Goal: Task Accomplishment & Management: Complete application form

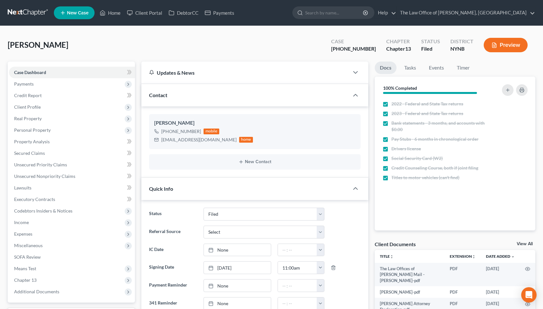
select select "6"
select select "0"
click at [93, 119] on span "Real Property" at bounding box center [72, 119] width 126 height 12
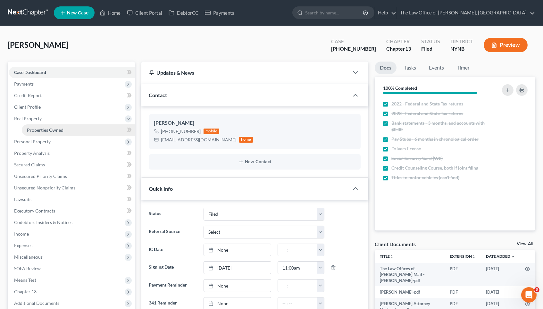
click at [91, 129] on link "Properties Owned" at bounding box center [78, 130] width 113 height 12
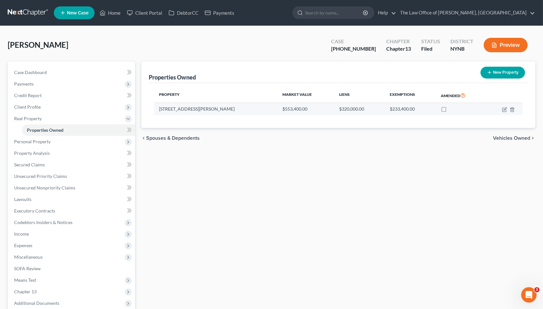
click at [172, 111] on td "[STREET_ADDRESS][PERSON_NAME]" at bounding box center [215, 109] width 123 height 12
click at [505, 107] on icon "button" at bounding box center [504, 109] width 5 height 5
select select "35"
select select "2"
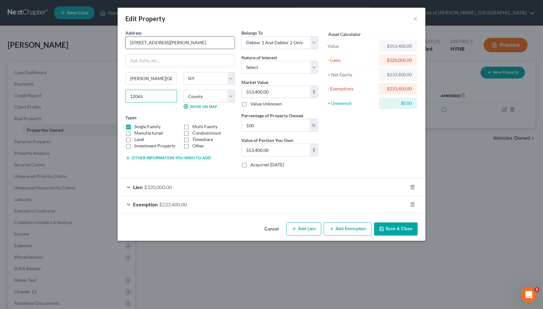
drag, startPoint x: 150, startPoint y: 95, endPoint x: 127, endPoint y: 36, distance: 62.8
click at [161, 44] on input "[STREET_ADDRESS][PERSON_NAME]" at bounding box center [180, 43] width 109 height 12
click at [106, 63] on div "Edit Property × Address * 5 [PERSON_NAME][GEOGRAPHIC_DATA] [PERSON_NAME][GEOGRA…" at bounding box center [271, 154] width 543 height 309
click at [416, 16] on button "×" at bounding box center [415, 19] width 4 height 8
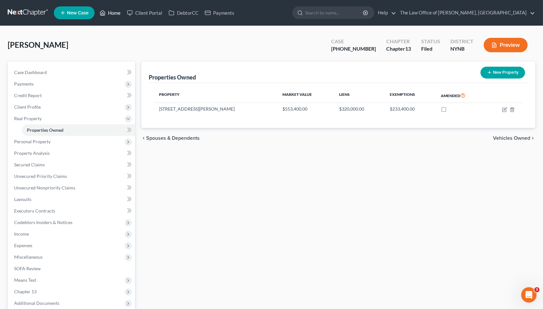
click at [111, 16] on link "Home" at bounding box center [109, 13] width 27 height 12
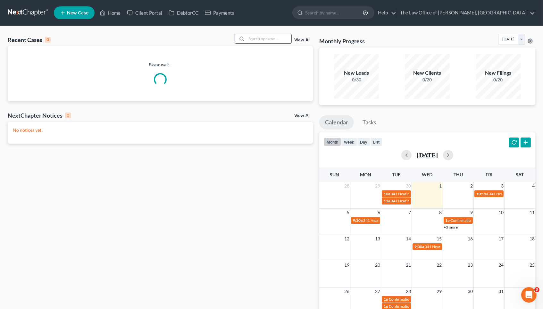
click at [266, 35] on input "search" at bounding box center [268, 38] width 45 height 9
paste input "Teslenko"
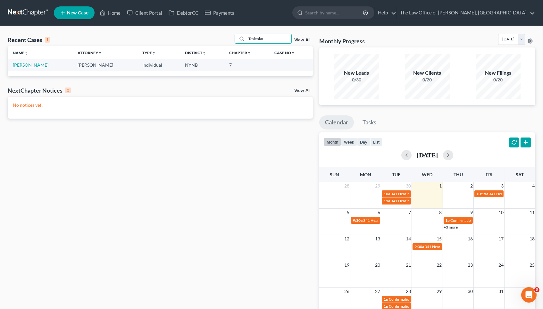
type input "Teslenko"
click at [34, 65] on link "[PERSON_NAME]" at bounding box center [31, 64] width 36 height 5
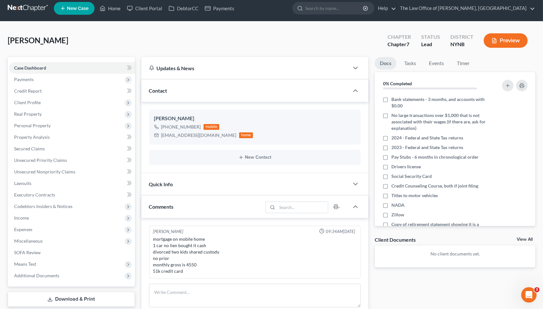
scroll to position [415, 0]
click at [196, 7] on link "DebtorCC" at bounding box center [183, 9] width 36 height 12
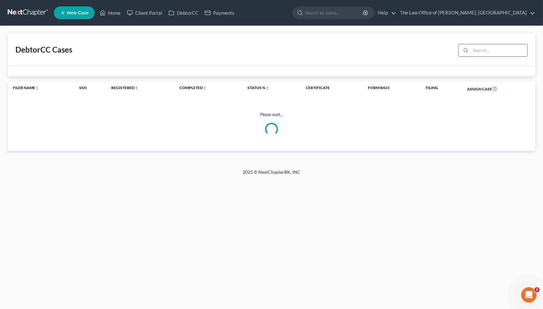
click at [488, 50] on input "search" at bounding box center [498, 50] width 57 height 12
paste input "Teslenko"
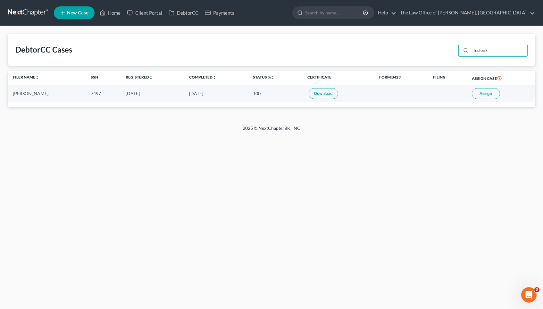
type input "Teslenk"
click at [485, 94] on span "Assign" at bounding box center [485, 93] width 12 height 5
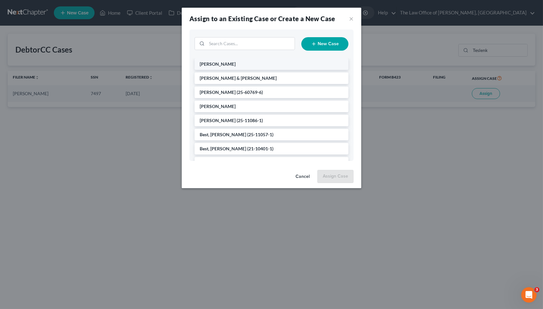
click at [250, 63] on li "[PERSON_NAME]" at bounding box center [271, 64] width 154 height 12
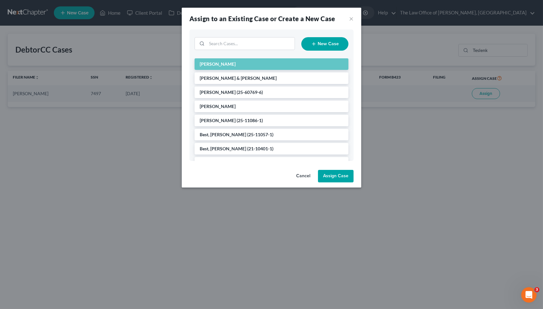
click at [340, 173] on button "Assign Case" at bounding box center [336, 176] width 36 height 13
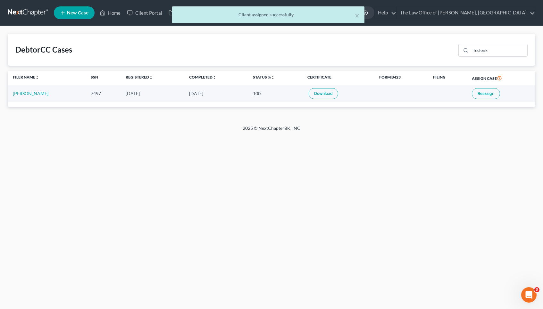
click at [148, 11] on div "× Client assigned successfully" at bounding box center [268, 16] width 543 height 20
click at [150, 12] on div "× Client assigned successfully" at bounding box center [268, 16] width 543 height 20
click at [356, 16] on button "×" at bounding box center [357, 16] width 4 height 8
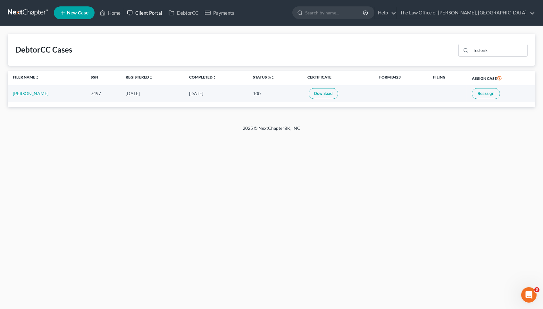
click at [140, 12] on link "Client Portal" at bounding box center [145, 13] width 42 height 12
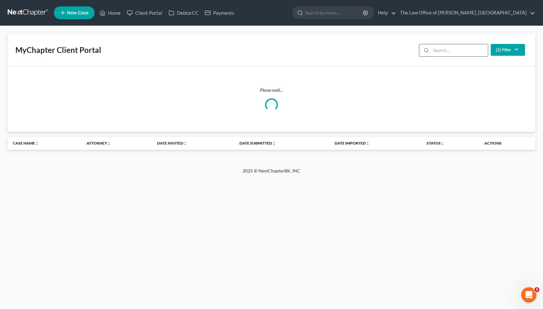
click at [451, 49] on input "search" at bounding box center [459, 50] width 57 height 12
paste input "Teslenko"
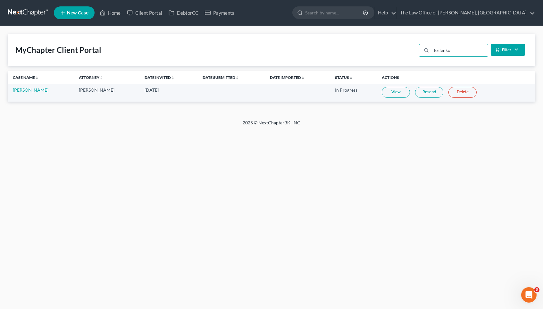
type input "Teslenko"
click at [400, 91] on link "View" at bounding box center [396, 92] width 28 height 11
click at [401, 94] on link "View" at bounding box center [396, 92] width 28 height 11
click at [113, 11] on link "Home" at bounding box center [109, 13] width 27 height 12
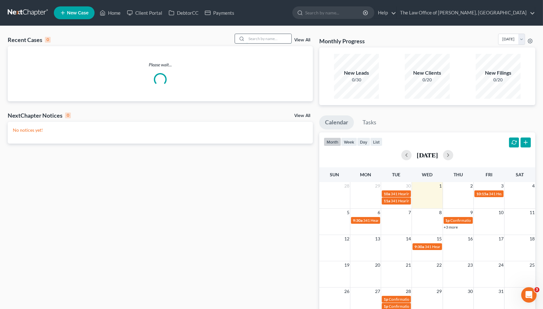
click at [285, 38] on input "search" at bounding box center [268, 38] width 45 height 9
paste input "[PERSON_NAME]"
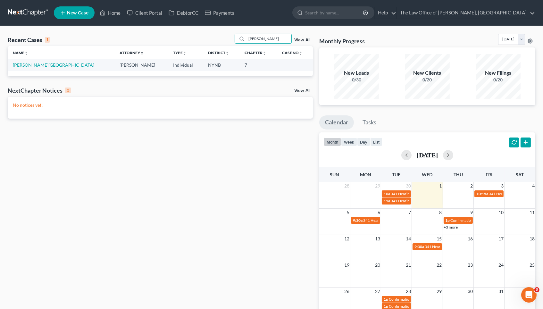
type input "[PERSON_NAME]"
click at [30, 65] on link "[PERSON_NAME][GEOGRAPHIC_DATA]" at bounding box center [53, 64] width 81 height 5
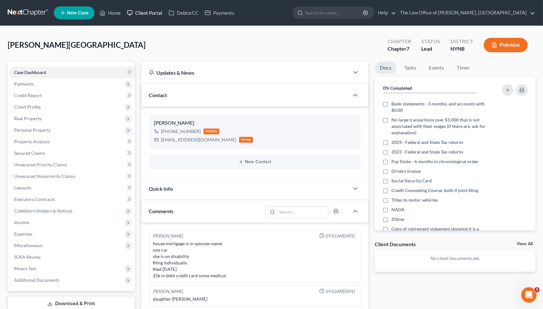
click at [158, 12] on link "Client Portal" at bounding box center [145, 13] width 42 height 12
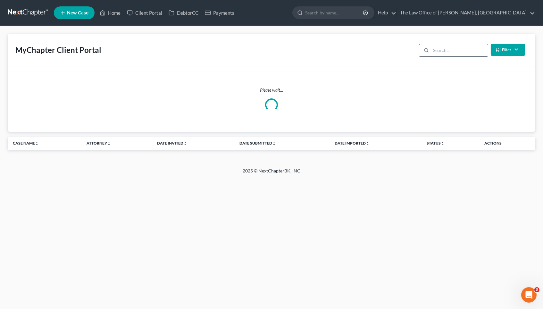
click at [457, 52] on input "search" at bounding box center [459, 50] width 57 height 12
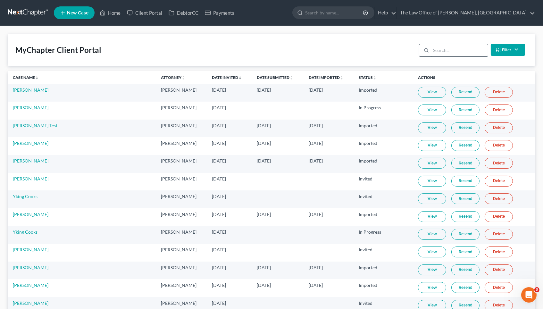
paste input "[PERSON_NAME]"
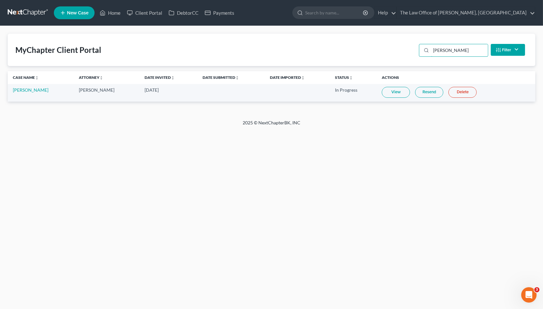
type input "[PERSON_NAME]"
click at [390, 93] on link "View" at bounding box center [396, 92] width 28 height 11
click at [37, 91] on link "[PERSON_NAME]" at bounding box center [31, 89] width 36 height 5
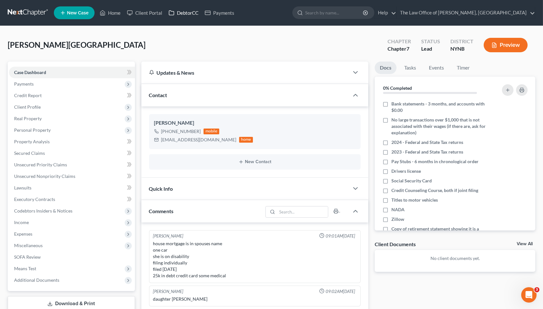
click at [186, 11] on link "DebtorCC" at bounding box center [183, 13] width 36 height 12
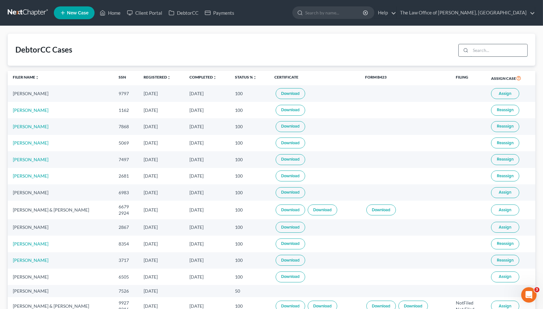
click at [503, 50] on input "search" at bounding box center [498, 50] width 57 height 12
paste input "[PERSON_NAME]"
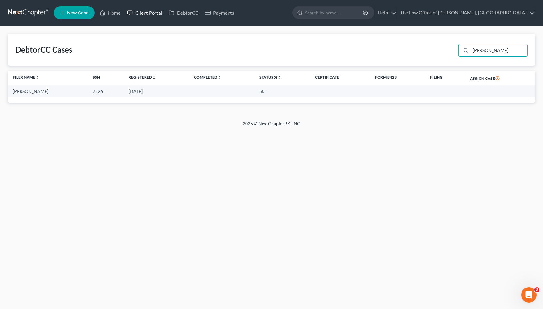
type input "[PERSON_NAME]"
click at [141, 9] on link "Client Portal" at bounding box center [145, 13] width 42 height 12
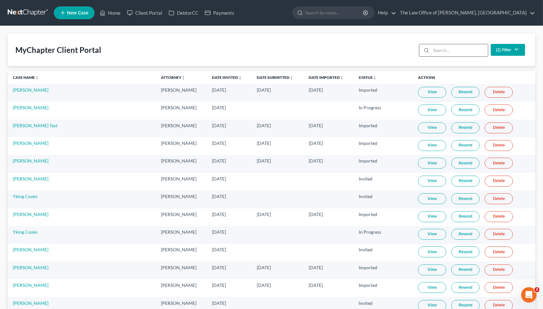
click at [452, 49] on input "search" at bounding box center [459, 50] width 57 height 12
paste input "[PERSON_NAME]"
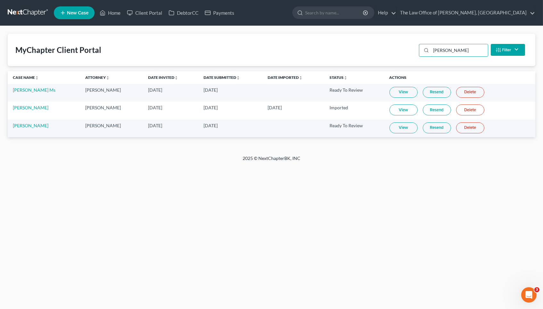
type input "[PERSON_NAME]"
click at [407, 131] on link "View" at bounding box center [403, 127] width 28 height 11
click at [195, 14] on link "DebtorCC" at bounding box center [183, 13] width 36 height 12
click at [188, 12] on link "DebtorCC" at bounding box center [183, 13] width 36 height 12
click at [161, 11] on link "Client Portal" at bounding box center [145, 13] width 42 height 12
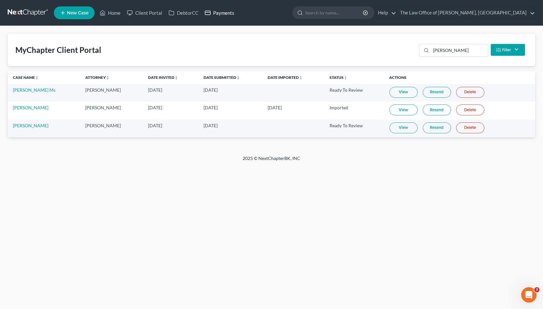
click at [203, 13] on link "Payments" at bounding box center [220, 13] width 36 height 12
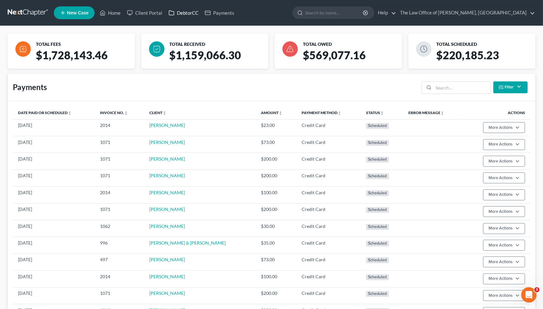
click at [189, 11] on link "DebtorCC" at bounding box center [183, 13] width 36 height 12
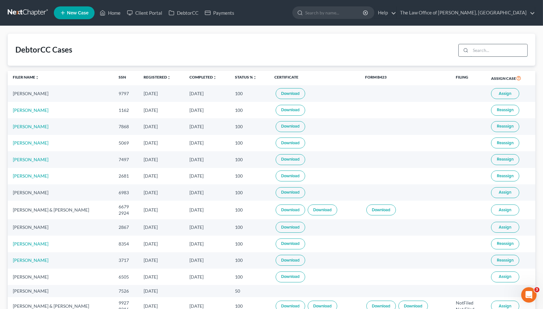
click at [482, 51] on input "search" at bounding box center [498, 50] width 57 height 12
paste input "[PERSON_NAME]"
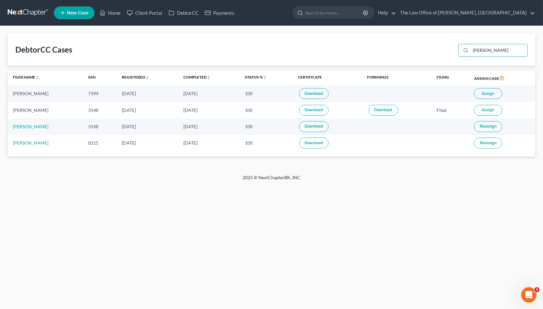
type input "[PERSON_NAME]"
click at [491, 96] on button "Assign" at bounding box center [488, 93] width 28 height 11
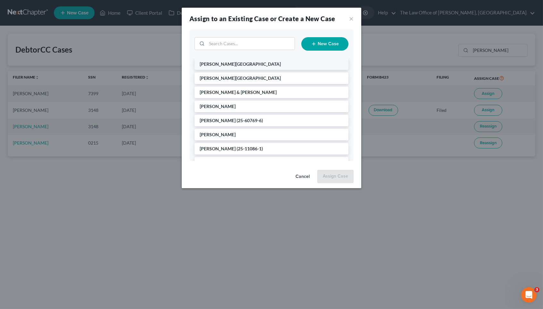
click at [264, 65] on li "[PERSON_NAME][GEOGRAPHIC_DATA]" at bounding box center [271, 64] width 154 height 12
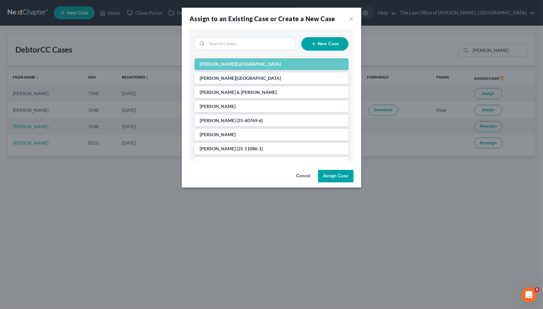
click at [338, 172] on button "Assign Case" at bounding box center [336, 176] width 36 height 13
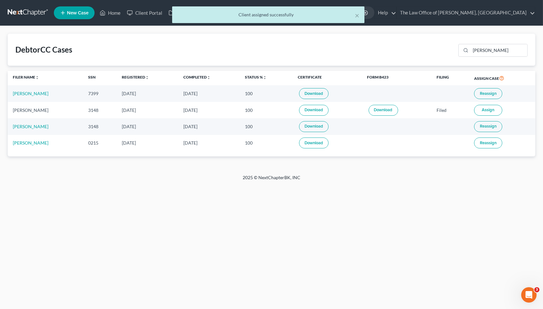
click at [118, 12] on div "× Client assigned successfully" at bounding box center [268, 16] width 543 height 20
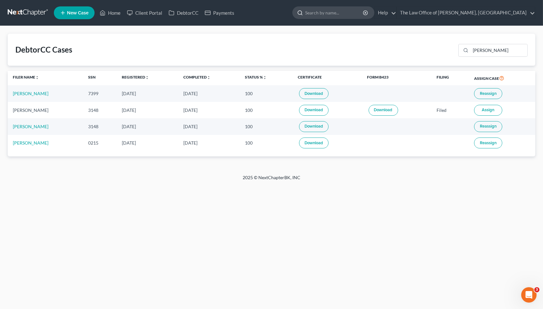
click at [357, 18] on input "search" at bounding box center [334, 13] width 59 height 12
click at [111, 9] on link "Home" at bounding box center [109, 13] width 27 height 12
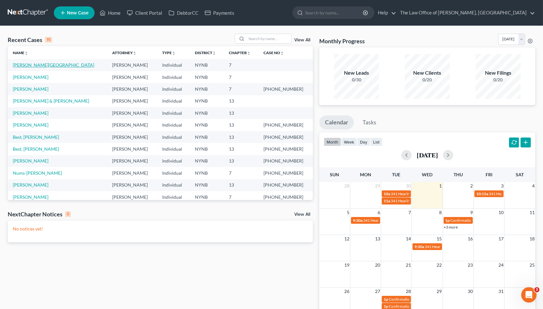
click at [31, 65] on link "[PERSON_NAME][GEOGRAPHIC_DATA]" at bounding box center [53, 64] width 81 height 5
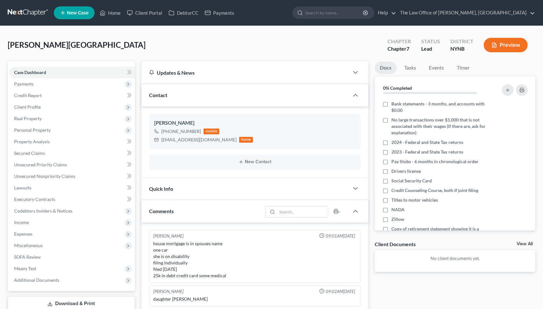
select select "0"
click at [23, 277] on span "Additional Documents" at bounding box center [36, 279] width 45 height 5
click at [32, 300] on span "Client Document Storage" at bounding box center [52, 302] width 50 height 5
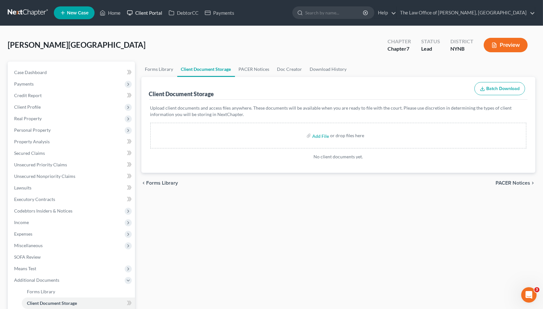
click at [156, 14] on link "Client Portal" at bounding box center [145, 13] width 42 height 12
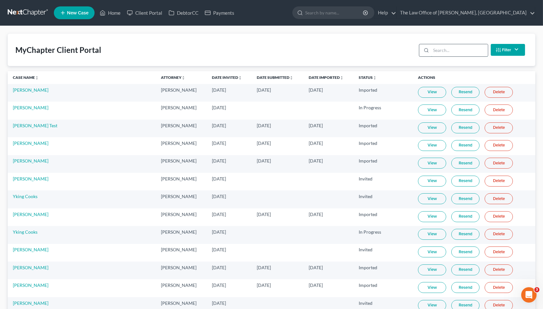
click at [442, 50] on input "search" at bounding box center [459, 50] width 57 height 12
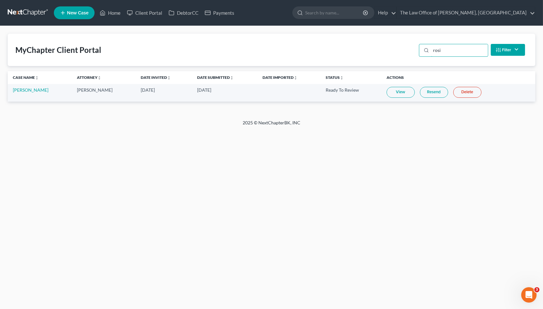
type input "rosi"
click at [402, 93] on link "View" at bounding box center [400, 92] width 28 height 11
click at [115, 16] on link "Home" at bounding box center [109, 13] width 27 height 12
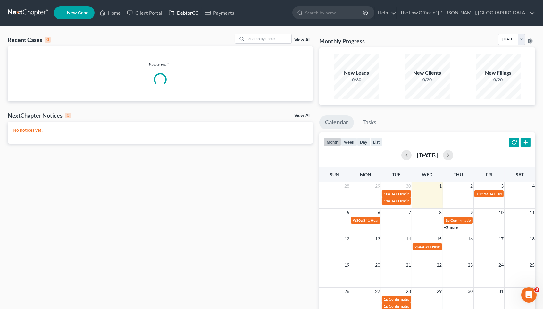
click at [184, 15] on link "DebtorCC" at bounding box center [183, 13] width 36 height 12
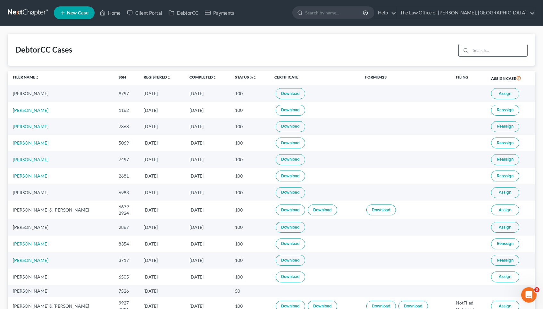
click at [470, 46] on div at bounding box center [464, 50] width 12 height 12
click at [485, 54] on input "search" at bounding box center [498, 50] width 57 height 12
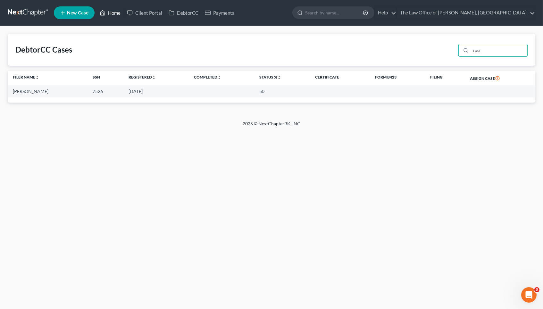
type input "rosi"
click at [105, 10] on icon at bounding box center [103, 13] width 6 height 8
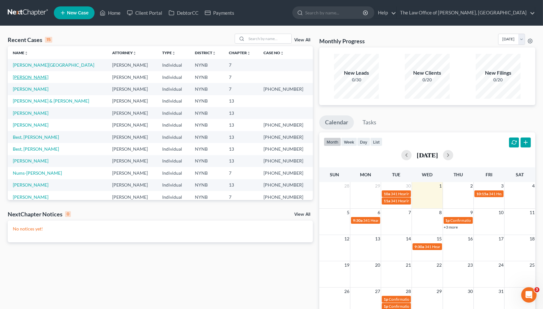
click at [33, 76] on link "[PERSON_NAME]" at bounding box center [31, 76] width 36 height 5
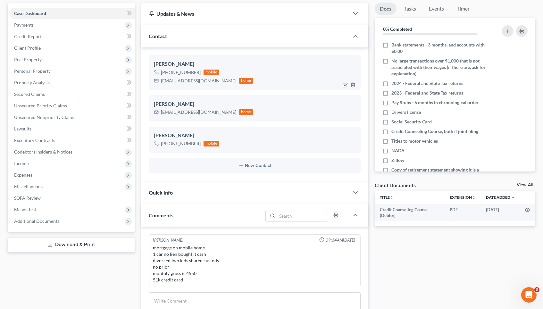
scroll to position [46, 0]
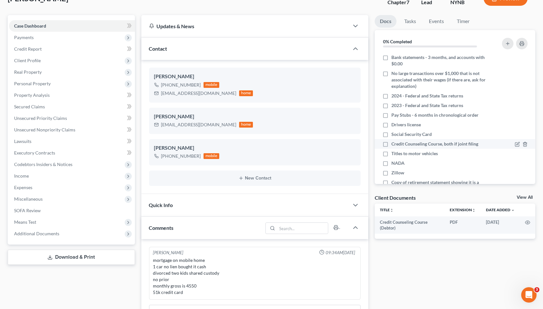
click at [377, 140] on li "Credit Counseling Course, both if joint filing" at bounding box center [455, 144] width 161 height 10
click at [391, 141] on label "Credit Counseling Course, both if joint filing" at bounding box center [434, 144] width 87 height 6
click at [394, 141] on input "Credit Counseling Course, both if joint filing" at bounding box center [396, 143] width 4 height 4
checkbox input "true"
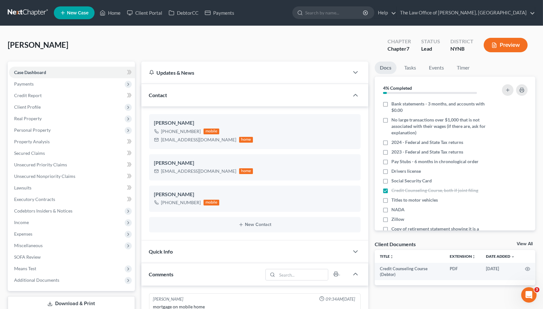
scroll to position [0, 0]
click at [111, 15] on link "Home" at bounding box center [109, 13] width 27 height 12
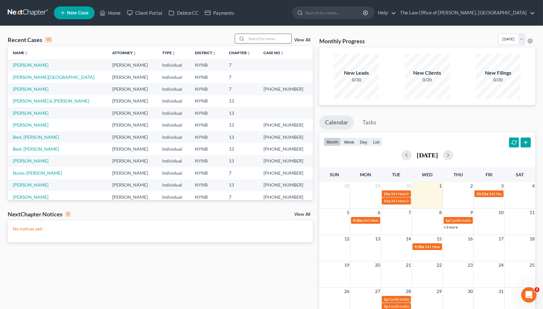
click at [261, 38] on input "search" at bounding box center [268, 38] width 45 height 9
click at [266, 35] on input "search" at bounding box center [268, 38] width 45 height 9
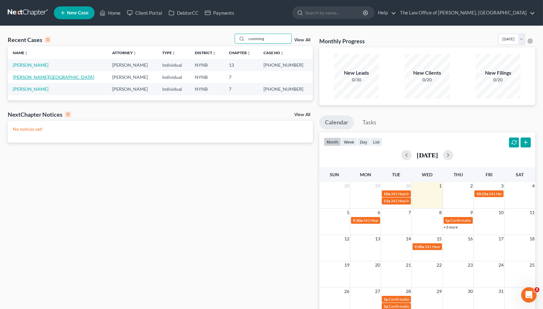
type input "cumming"
click at [39, 77] on link "[PERSON_NAME][GEOGRAPHIC_DATA]" at bounding box center [53, 76] width 81 height 5
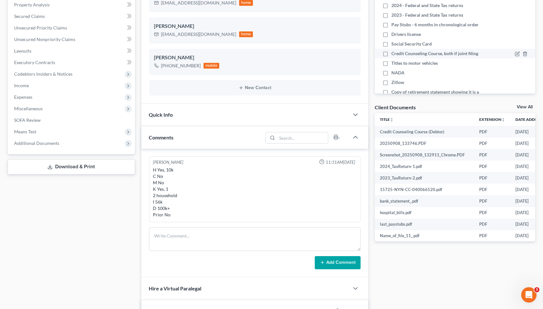
click at [391, 53] on label "Credit Counseling Course, both if joint filing" at bounding box center [434, 53] width 87 height 6
click at [394, 53] on input "Credit Counseling Course, both if joint filing" at bounding box center [396, 52] width 4 height 4
checkbox input "true"
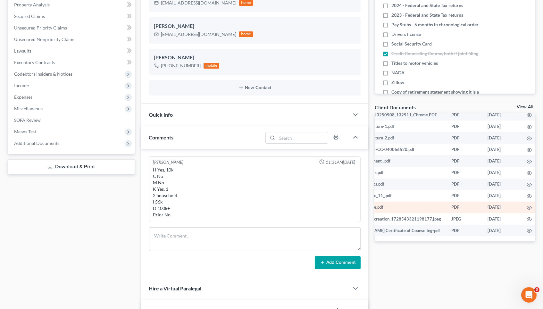
scroll to position [41, 27]
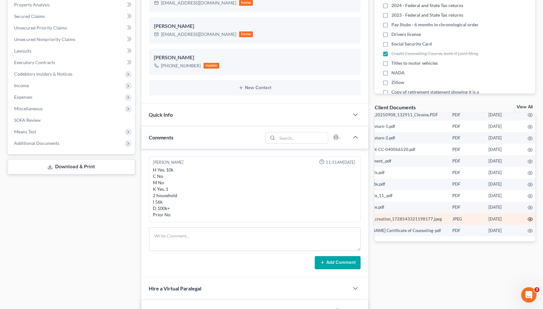
click at [527, 219] on icon "button" at bounding box center [529, 219] width 5 height 5
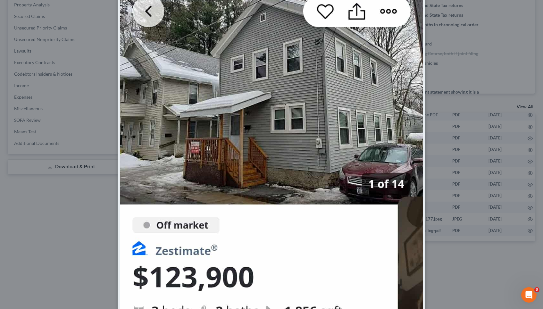
scroll to position [163, 0]
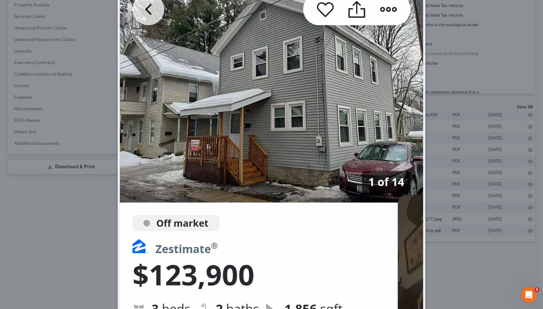
click at [477, 194] on div "Attachment Preview: Messenger_creation_1728543321198177.jpeg 10/01/2025 × Downl…" at bounding box center [271, 154] width 543 height 309
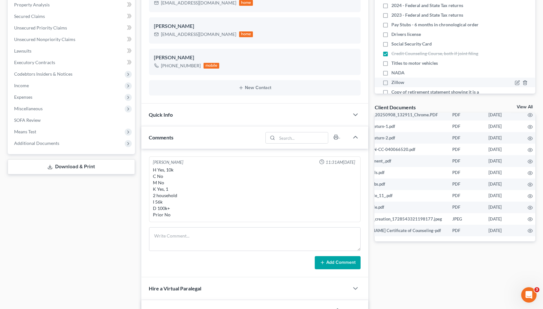
click at [391, 79] on label "Zillow" at bounding box center [397, 82] width 13 height 6
click at [394, 79] on input "Zillow" at bounding box center [396, 81] width 4 height 4
checkbox input "true"
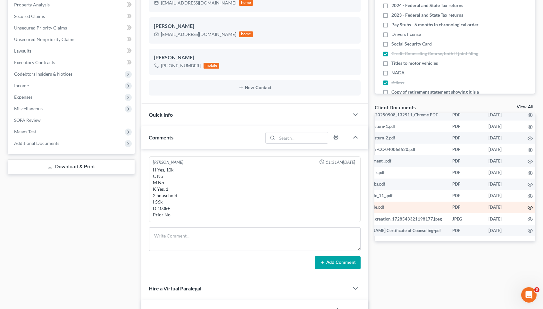
click at [527, 205] on icon "button" at bounding box center [529, 207] width 5 height 5
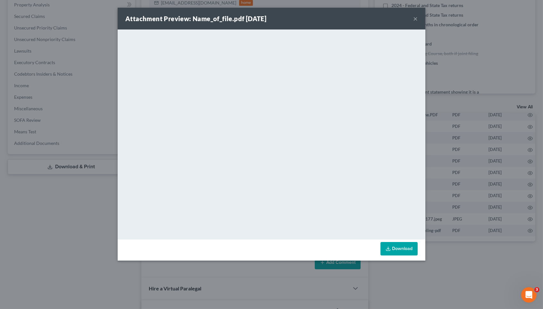
click at [465, 108] on div "Attachment Preview: Name_of_file.pdf 10/01/2025 × <object ng-attr-data='https:/…" at bounding box center [271, 154] width 543 height 309
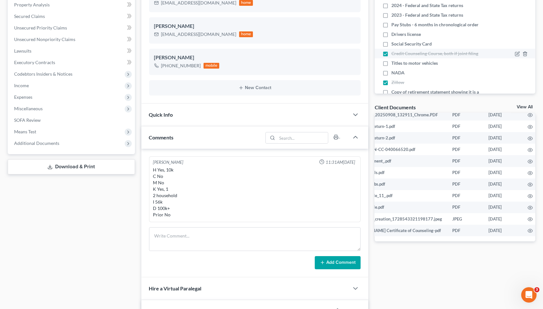
scroll to position [95, 0]
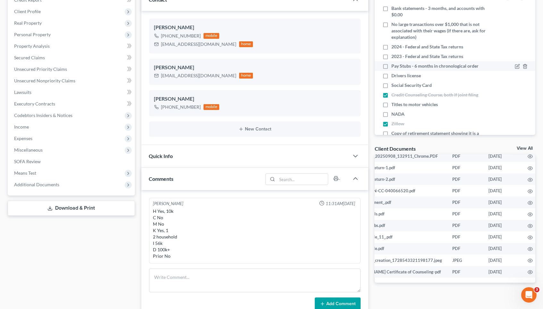
click at [391, 63] on label "Pay Stubs - 6 months in chronological order" at bounding box center [434, 66] width 87 height 6
click at [394, 63] on input "Pay Stubs - 6 months in chronological order" at bounding box center [396, 65] width 4 height 4
checkbox input "true"
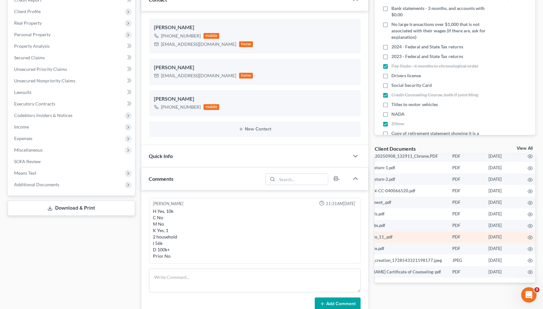
click at [524, 236] on td at bounding box center [529, 237] width 15 height 12
click at [527, 236] on icon "button" at bounding box center [529, 237] width 5 height 5
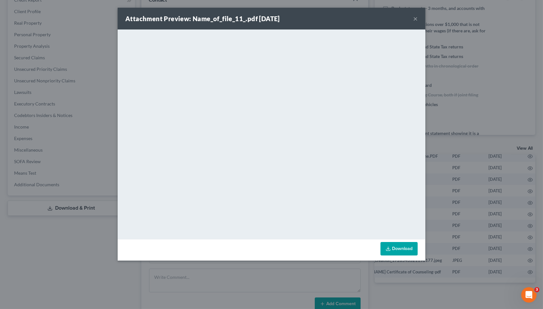
click at [448, 132] on div "Attachment Preview: Name_of_file_11_.pdf 10/01/2025 × <object ng-attr-data='htt…" at bounding box center [271, 154] width 543 height 309
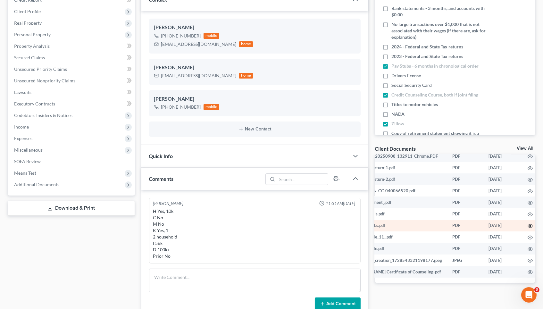
click at [529, 225] on circle "button" at bounding box center [529, 225] width 1 height 1
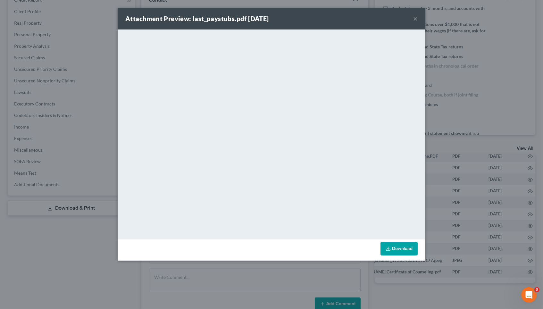
click at [493, 184] on div "Attachment Preview: last_paystubs.pdf 10/01/2025 × <object ng-attr-data='https:…" at bounding box center [271, 154] width 543 height 309
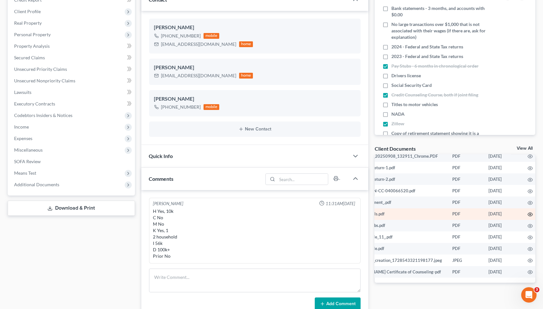
click at [527, 212] on icon "button" at bounding box center [529, 214] width 5 height 5
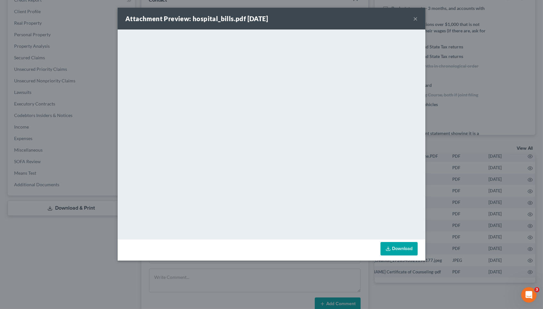
click at [461, 152] on div "Attachment Preview: hospital_bills.pdf 10/01/2025 × <object ng-attr-data='https…" at bounding box center [271, 154] width 543 height 309
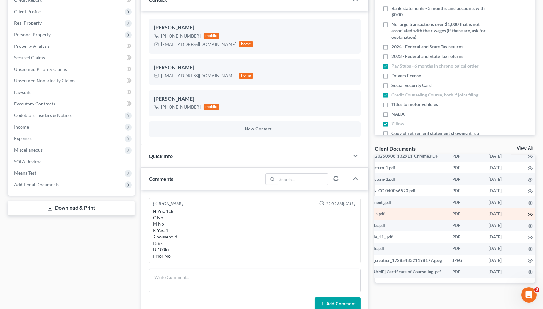
click at [529, 213] on icon "button" at bounding box center [530, 215] width 5 height 4
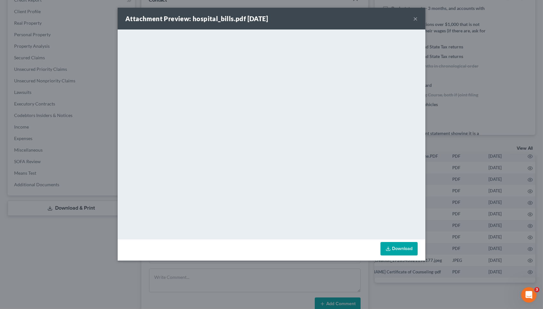
click at [473, 154] on div "Attachment Preview: hospital_bills.pdf 10/01/2025 × <object ng-attr-data='https…" at bounding box center [271, 154] width 543 height 309
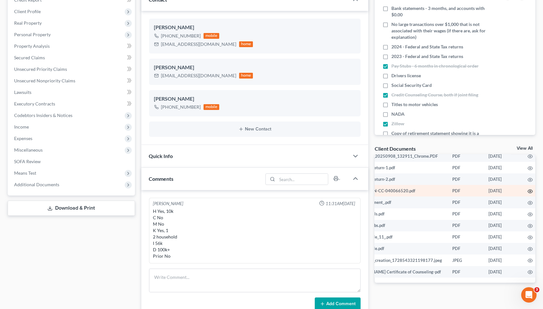
click at [528, 190] on icon "button" at bounding box center [529, 191] width 5 height 5
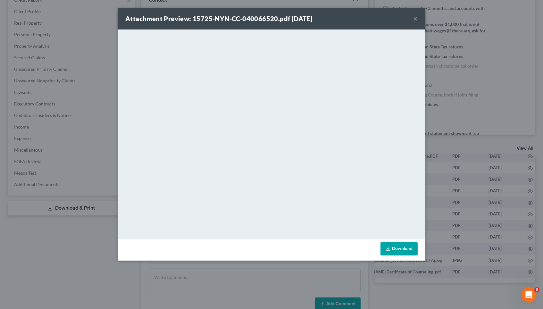
click at [488, 183] on div "Attachment Preview: 15725-NYN-CC-040066520.pdf 10/01/2025 × <object ng-attr-dat…" at bounding box center [271, 154] width 543 height 309
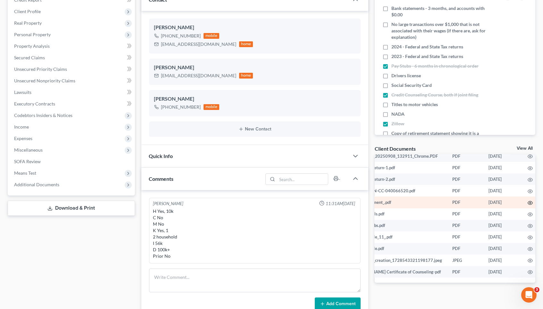
click at [528, 201] on icon "button" at bounding box center [530, 203] width 5 height 4
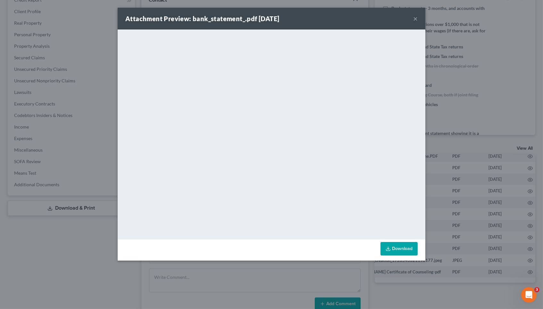
click at [462, 119] on div "Attachment Preview: bank_statement_.pdf 10/01/2025 × <object ng-attr-data='http…" at bounding box center [271, 154] width 543 height 309
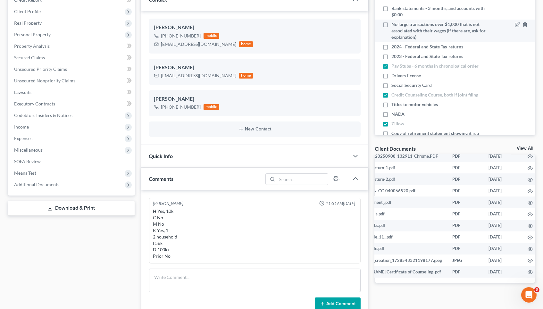
scroll to position [52, 0]
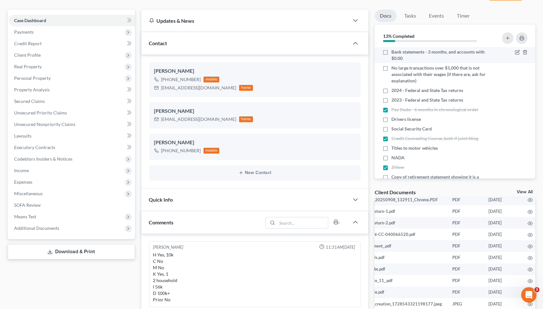
click at [391, 51] on label "Bank statements - 3 months, and accounts with $0.00" at bounding box center [440, 55] width 98 height 13
click at [394, 51] on input "Bank statements - 3 months, and accounts with $0.00" at bounding box center [396, 51] width 4 height 4
checkbox input "true"
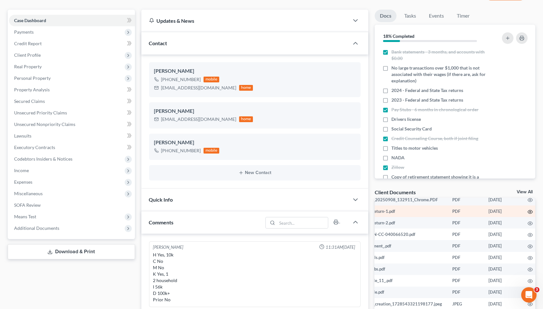
click at [527, 209] on icon "button" at bounding box center [529, 211] width 5 height 5
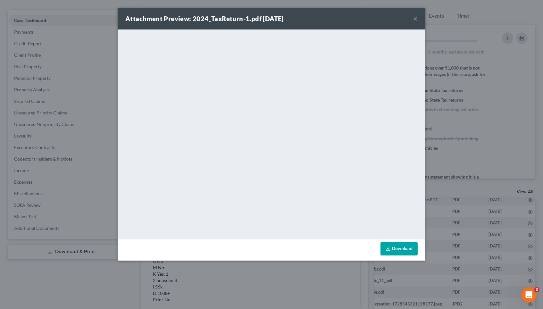
click at [496, 192] on div "Attachment Preview: 2024_TaxReturn-1.pdf 10/01/2025 × <object ng-attr-data='htt…" at bounding box center [271, 154] width 543 height 309
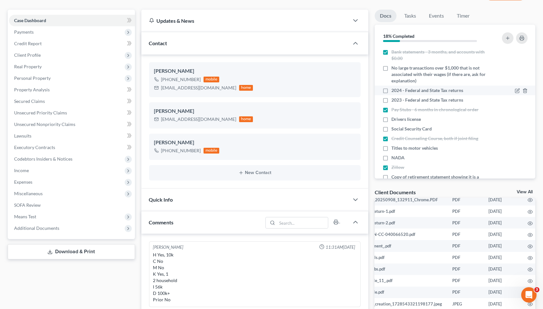
click at [391, 87] on label "2024 - Federal and State Tax returns" at bounding box center [427, 90] width 72 height 6
click at [394, 87] on input "2024 - Federal and State Tax returns" at bounding box center [396, 89] width 4 height 4
checkbox input "true"
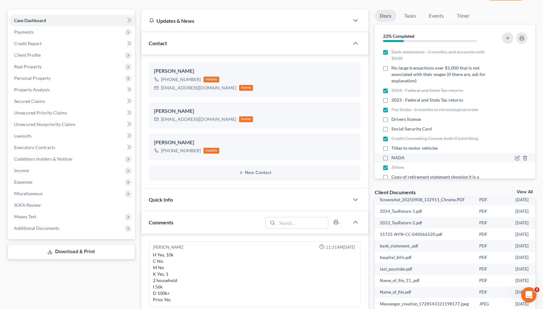
scroll to position [41, 0]
click at [391, 97] on label "2023 - Federal and State Tax returns" at bounding box center [427, 100] width 72 height 6
click at [394, 97] on input "2023 - Federal and State Tax returns" at bounding box center [396, 99] width 4 height 4
checkbox input "true"
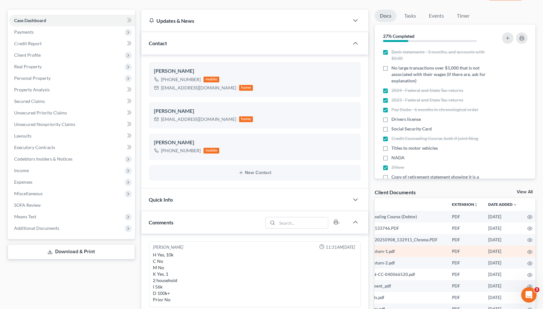
scroll to position [0, 27]
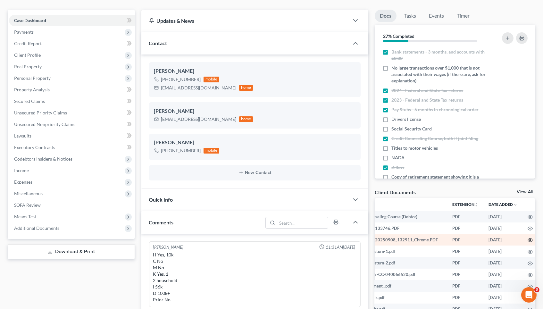
click at [529, 240] on icon "button" at bounding box center [529, 239] width 5 height 5
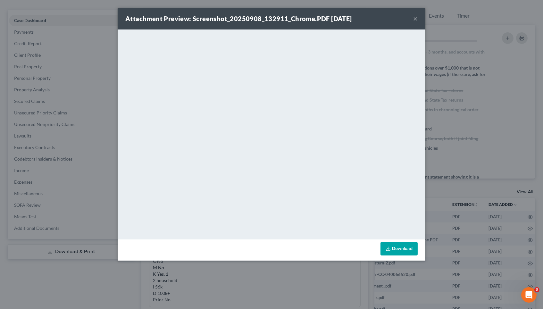
click at [445, 168] on div "Attachment Preview: Screenshot_20250908_132911_Chrome.PDF 10/01/2025 × <object …" at bounding box center [271, 154] width 543 height 309
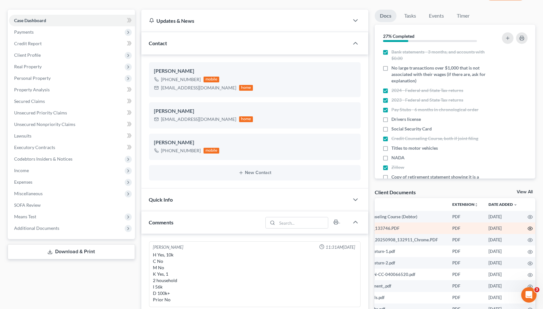
click at [527, 226] on icon "button" at bounding box center [529, 228] width 5 height 5
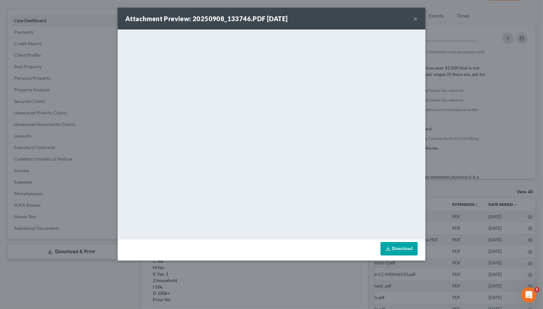
click at [491, 146] on div "Attachment Preview: 20250908_133746.PDF 10/01/2025 × <object ng-attr-data='http…" at bounding box center [271, 154] width 543 height 309
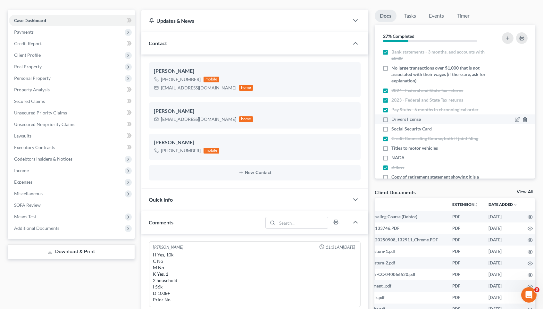
click at [391, 117] on label "Drivers license" at bounding box center [405, 119] width 29 height 6
click at [394, 117] on input "Drivers license" at bounding box center [396, 118] width 4 height 4
checkbox input "true"
click at [391, 128] on label "Social Security Card" at bounding box center [411, 129] width 40 height 6
click at [394, 128] on input "Social Security Card" at bounding box center [396, 128] width 4 height 4
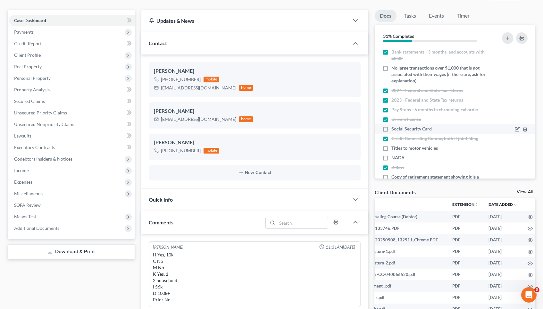
checkbox input "true"
click at [44, 76] on span "Personal Property" at bounding box center [32, 77] width 37 height 5
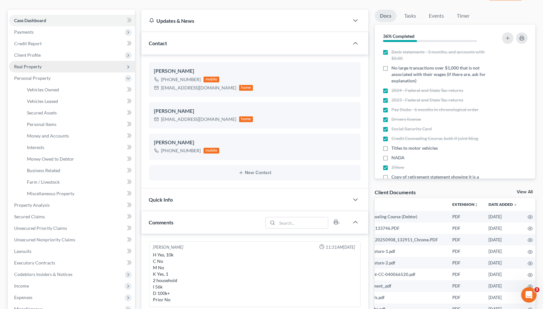
click at [55, 91] on link "Vehicles Owned" at bounding box center [78, 90] width 113 height 12
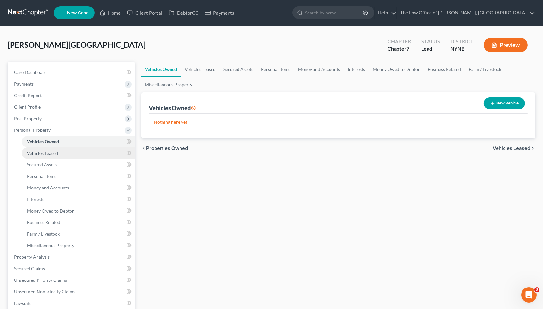
click at [46, 150] on span "Vehicles Leased" at bounding box center [42, 152] width 31 height 5
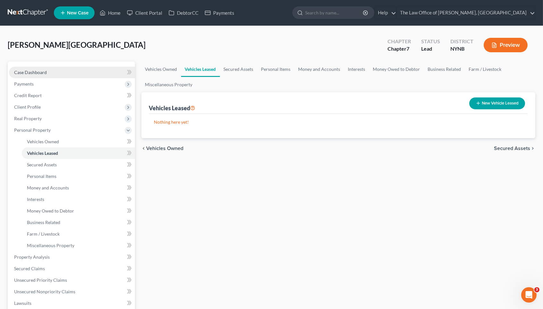
click at [65, 73] on link "Case Dashboard" at bounding box center [72, 73] width 126 height 12
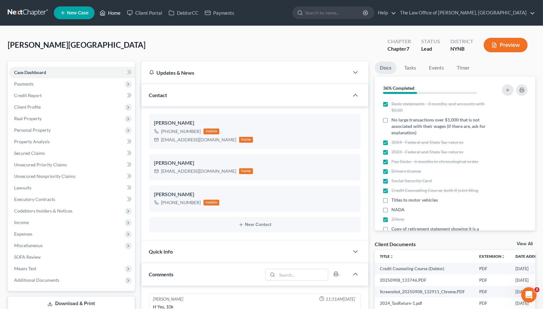
click at [103, 13] on icon at bounding box center [103, 13] width 6 height 8
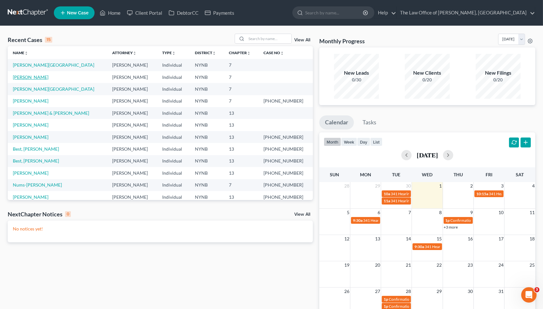
click at [37, 76] on link "[PERSON_NAME]" at bounding box center [31, 76] width 36 height 5
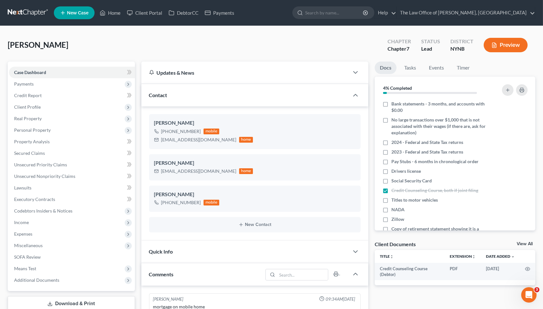
scroll to position [415, 0]
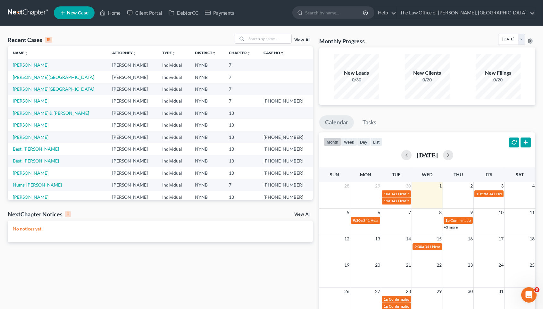
click at [41, 86] on link "[PERSON_NAME][GEOGRAPHIC_DATA]" at bounding box center [53, 88] width 81 height 5
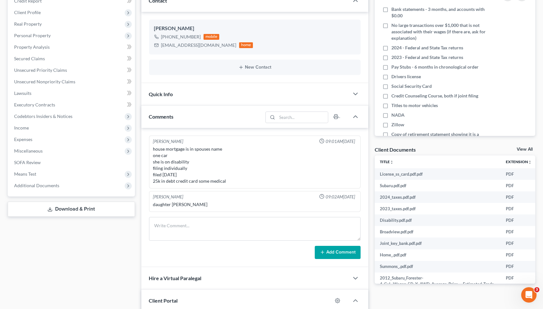
scroll to position [95, 0]
click at [391, 44] on label "2024 - Federal and State Tax returns" at bounding box center [427, 47] width 72 height 6
click at [394, 44] on input "2024 - Federal and State Tax returns" at bounding box center [396, 46] width 4 height 4
checkbox input "true"
click at [391, 57] on label "2023 - Federal and State Tax returns" at bounding box center [427, 57] width 72 height 6
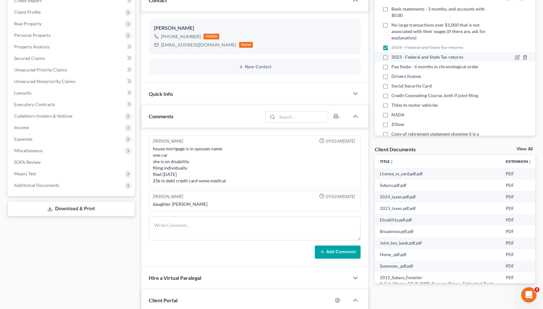
click at [394, 57] on input "2023 - Federal and State Tax returns" at bounding box center [396, 56] width 4 height 4
checkbox input "true"
click at [391, 63] on label "Pay Stubs - 6 months in chronological order" at bounding box center [434, 66] width 87 height 6
click at [394, 63] on input "Pay Stubs - 6 months in chronological order" at bounding box center [396, 65] width 4 height 4
checkbox input "true"
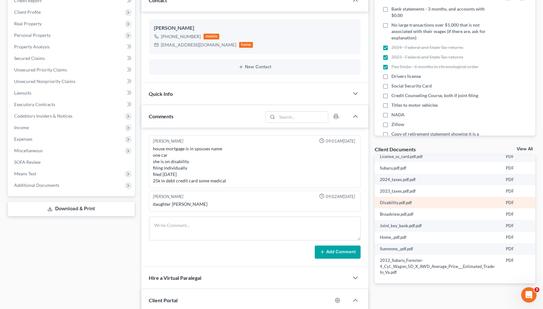
scroll to position [17, 0]
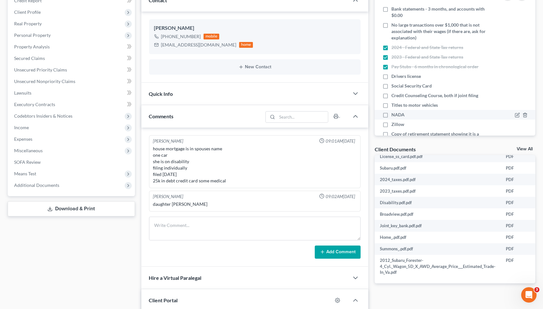
click at [391, 112] on label "NADA" at bounding box center [397, 114] width 13 height 6
click at [394, 112] on input "NADA" at bounding box center [396, 113] width 4 height 4
checkbox input "true"
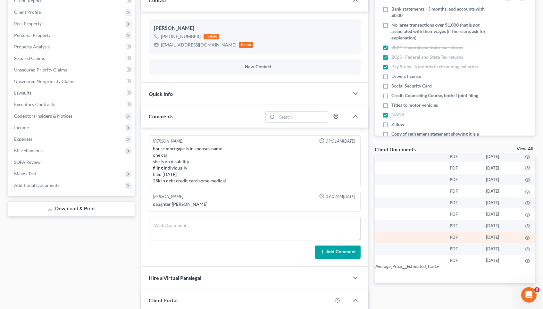
scroll to position [17, 56]
click at [526, 237] on icon "button" at bounding box center [527, 237] width 5 height 5
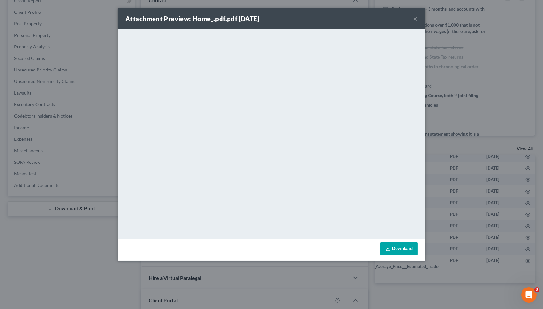
click at [494, 157] on div "Attachment Preview: Home_.pdf.pdf 10/01/2025 × <object ng-attr-data='https://ne…" at bounding box center [271, 154] width 543 height 309
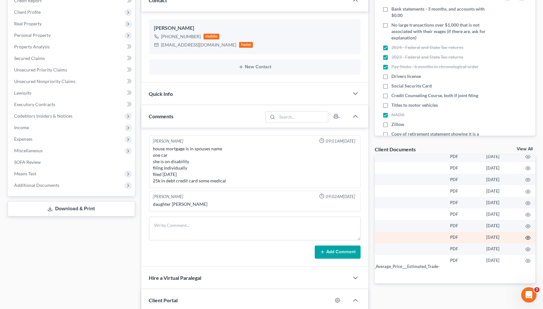
click at [526, 238] on icon "button" at bounding box center [527, 237] width 5 height 5
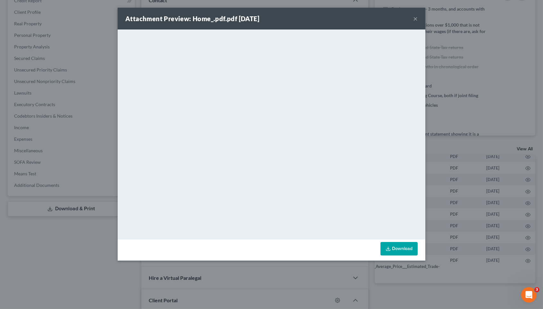
click at [97, 59] on div "Attachment Preview: Home_.pdf.pdf 10/01/2025 × <object ng-attr-data='https://ne…" at bounding box center [271, 154] width 543 height 309
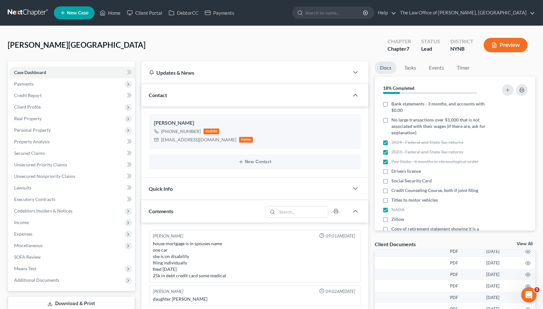
scroll to position [0, 0]
click at [119, 14] on link "Home" at bounding box center [109, 13] width 27 height 12
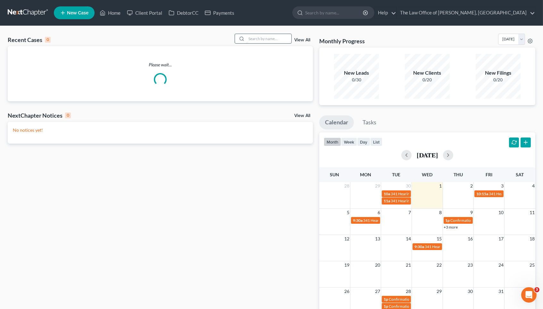
click at [260, 37] on input "search" at bounding box center [268, 38] width 45 height 9
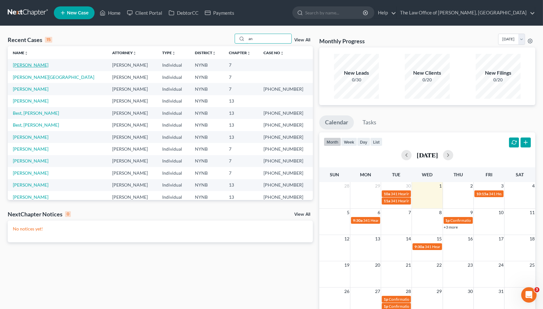
type input "an"
click at [40, 65] on link "[PERSON_NAME]" at bounding box center [31, 64] width 36 height 5
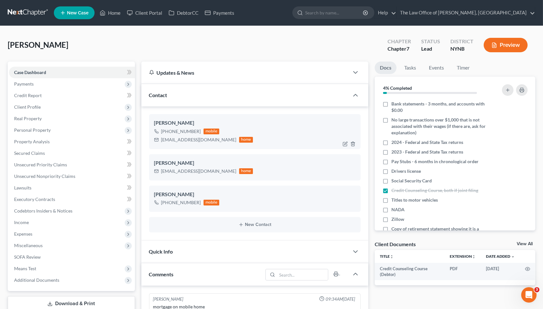
scroll to position [415, 0]
click at [520, 245] on link "View All" at bounding box center [524, 244] width 16 height 4
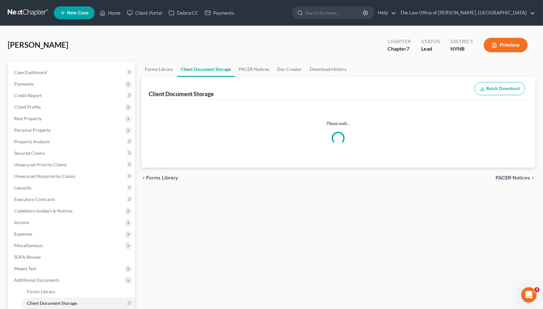
select select "1"
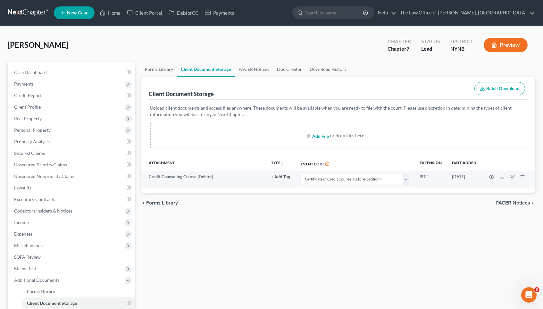
click at [319, 134] on input "file" at bounding box center [319, 136] width 15 height 12
type input "C:\fakepath\2011 Toyota Prius-4 Cyl. Liftback 5D Four I4 Hybrid Average Price &…"
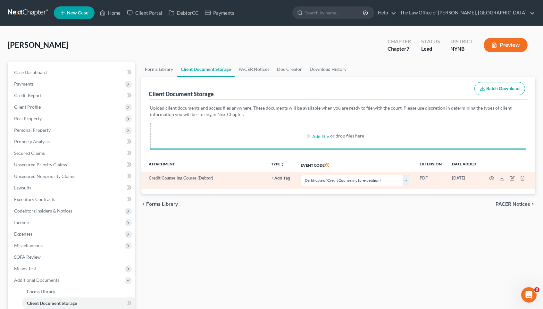
select select "1"
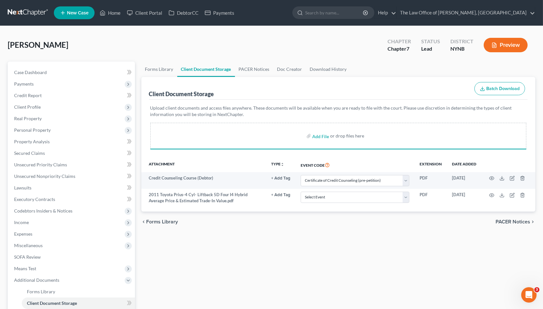
select select "1"
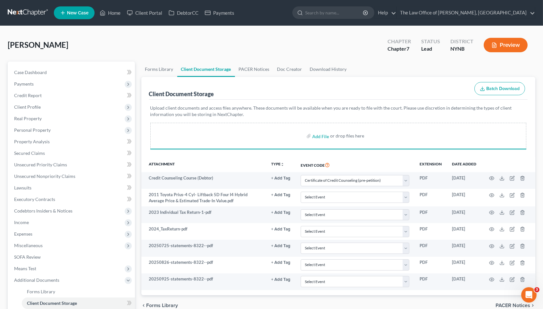
select select "1"
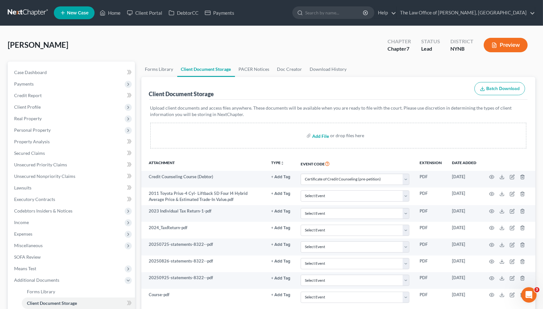
click at [320, 135] on input "file" at bounding box center [319, 136] width 15 height 12
type input "C:\fakepath\combined.pdf"
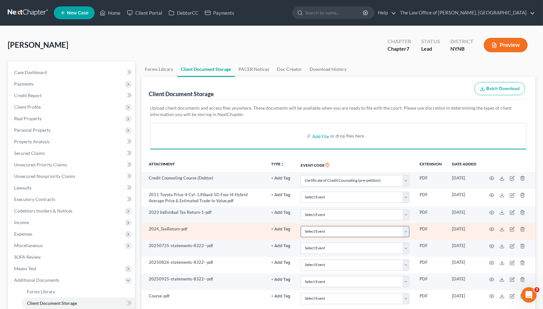
select select "1"
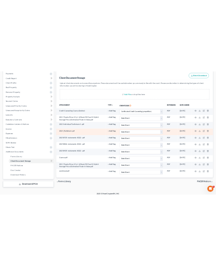
scroll to position [77, 0]
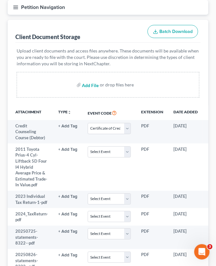
click at [94, 84] on input "file" at bounding box center [89, 85] width 15 height 12
type input "C:\fakepath\goss pay sum.pdf"
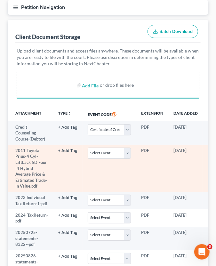
select select "1"
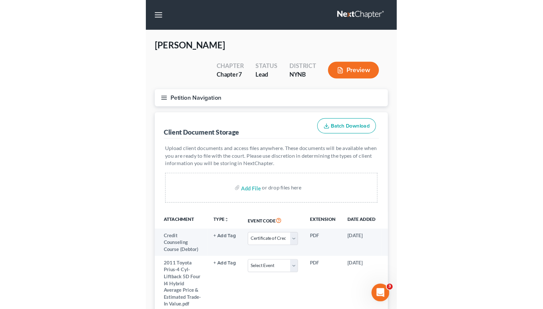
scroll to position [0, 0]
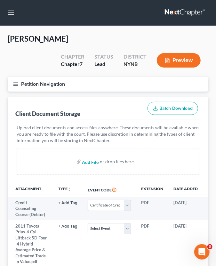
click at [90, 163] on input "file" at bounding box center [89, 162] width 15 height 12
type input "C:\fakepath\Untitled spreadsheet - Sheet1-4.pdf"
select select "1"
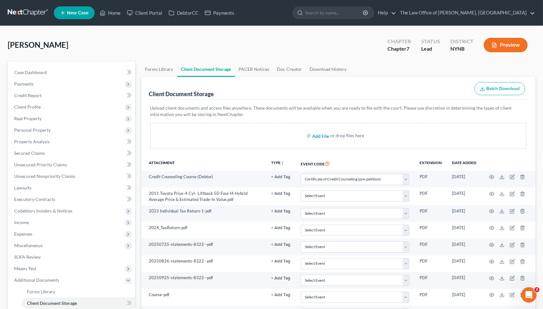
click at [313, 133] on input "file" at bounding box center [319, 136] width 15 height 12
type input "C:\fakepath\Untitled spreadsheet.xlsx"
select select "1"
click at [88, 74] on link "Case Dashboard" at bounding box center [72, 73] width 126 height 12
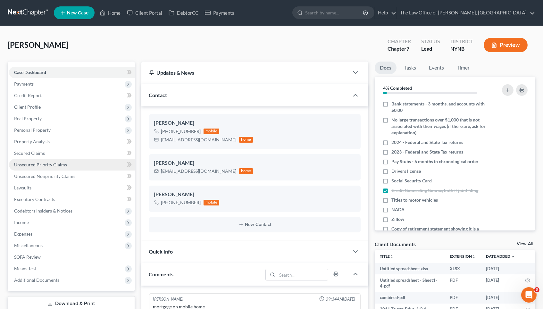
scroll to position [415, 0]
click at [112, 17] on link "Home" at bounding box center [109, 13] width 27 height 12
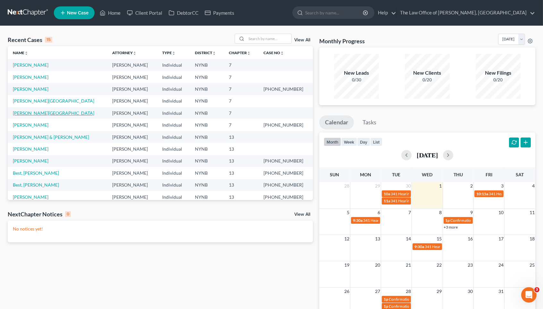
click at [37, 112] on link "[PERSON_NAME][GEOGRAPHIC_DATA]" at bounding box center [53, 112] width 81 height 5
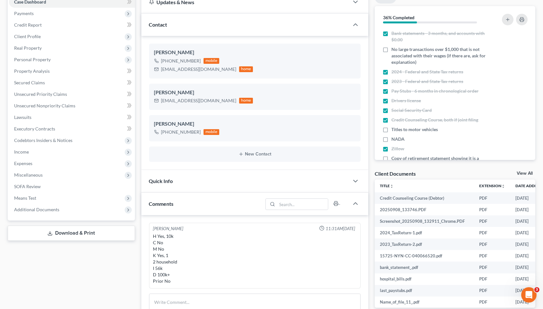
scroll to position [117, 0]
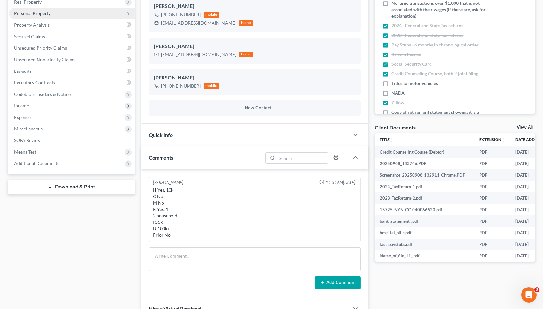
click at [72, 19] on span "Personal Property" at bounding box center [72, 14] width 126 height 12
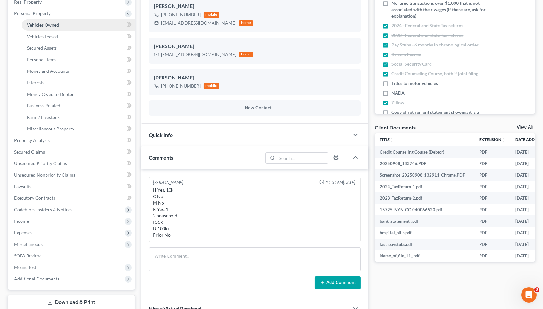
click at [71, 31] on link "Vehicles Owned" at bounding box center [78, 25] width 113 height 12
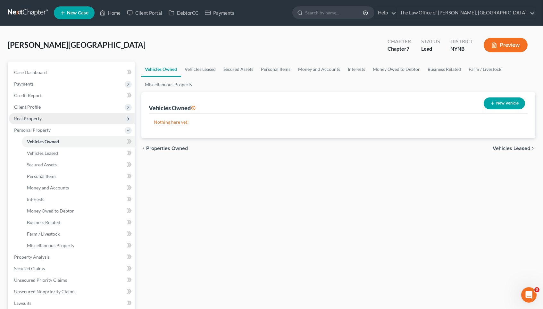
click at [69, 117] on span "Real Property" at bounding box center [72, 119] width 126 height 12
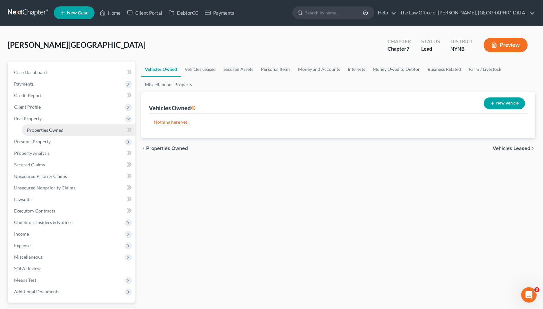
click at [76, 127] on link "Properties Owned" at bounding box center [78, 130] width 113 height 12
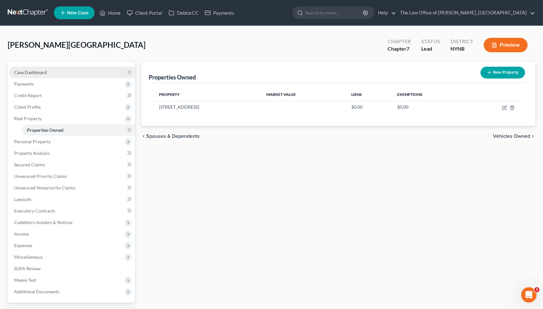
click at [61, 72] on link "Case Dashboard" at bounding box center [72, 73] width 126 height 12
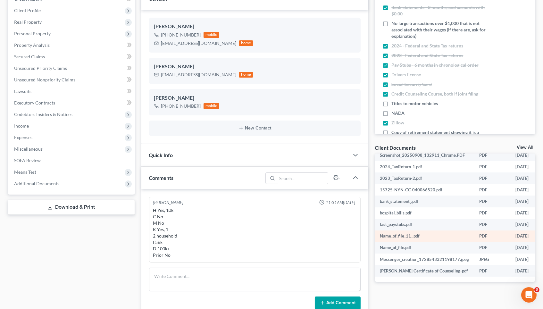
scroll to position [41, 0]
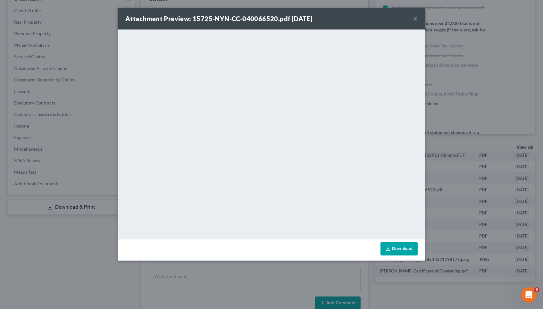
scroll to position [40, 27]
click at [449, 162] on div "Attachment Preview: 15725-NYN-CC-040066520.pdf 10/01/2025 × <object ng-attr-dat…" at bounding box center [271, 154] width 543 height 309
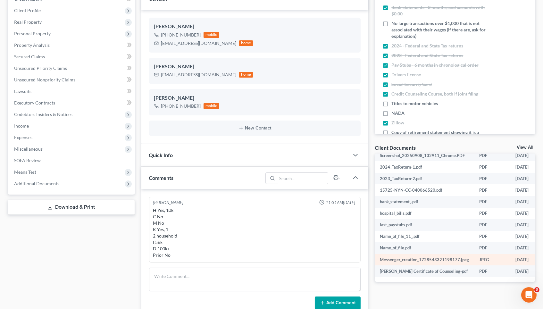
scroll to position [39, 27]
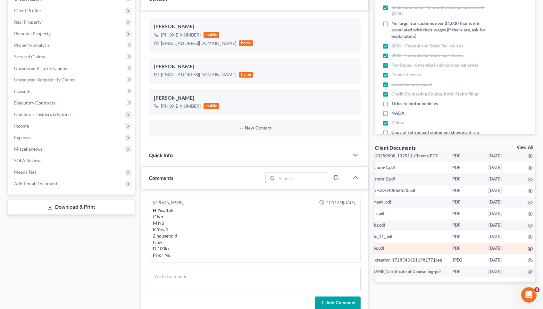
click at [529, 249] on circle "button" at bounding box center [529, 248] width 1 height 1
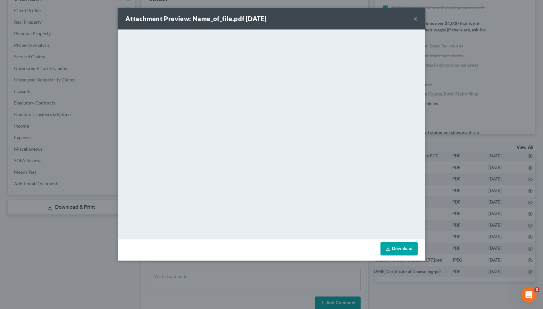
click at [474, 202] on div "Attachment Preview: Name_of_file.pdf 10/01/2025 × <object ng-attr-data='https:/…" at bounding box center [271, 154] width 543 height 309
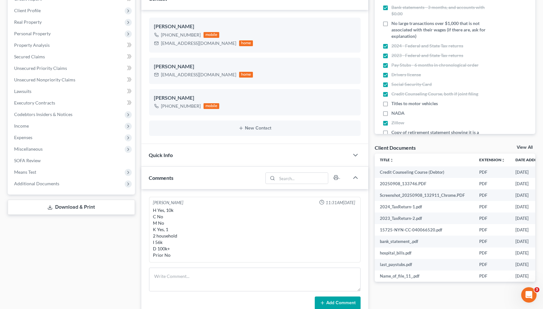
scroll to position [75, 0]
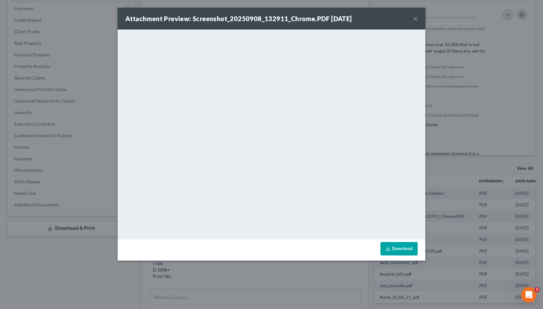
scroll to position [0, 27]
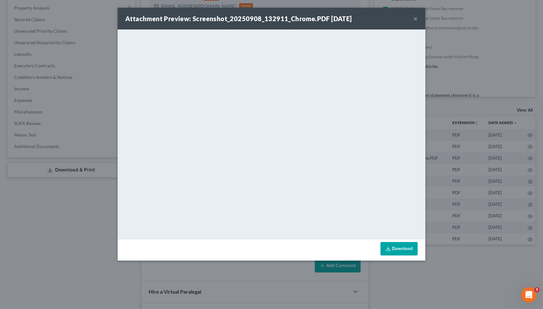
click at [461, 157] on div "Attachment Preview: Screenshot_20250908_132911_Chrome.PDF 10/01/2025 × <object …" at bounding box center [271, 154] width 543 height 309
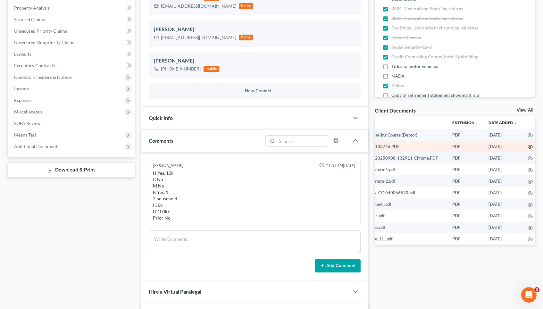
click at [527, 148] on icon "button" at bounding box center [529, 146] width 5 height 5
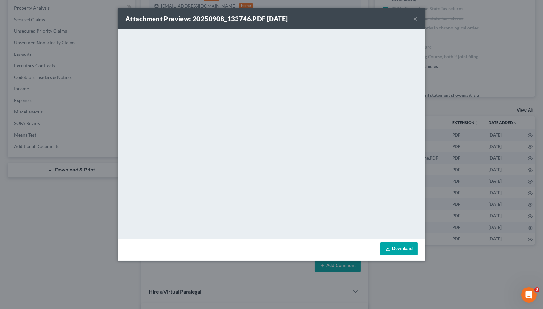
click at [430, 121] on div "Attachment Preview: 20250908_133746.PDF 10/01/2025 × <object ng-attr-data='http…" at bounding box center [271, 154] width 543 height 309
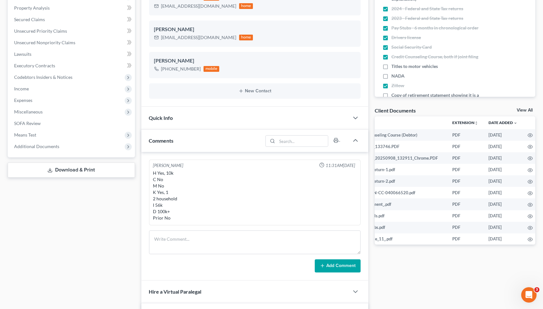
click at [523, 110] on link "View All" at bounding box center [524, 110] width 16 height 4
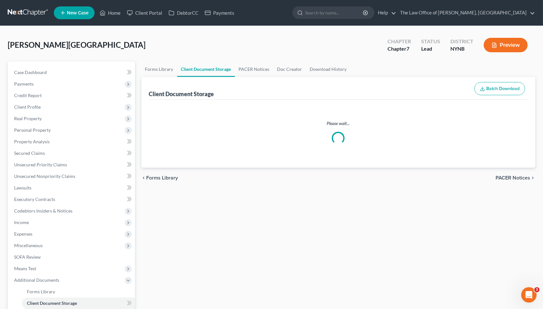
select select "1"
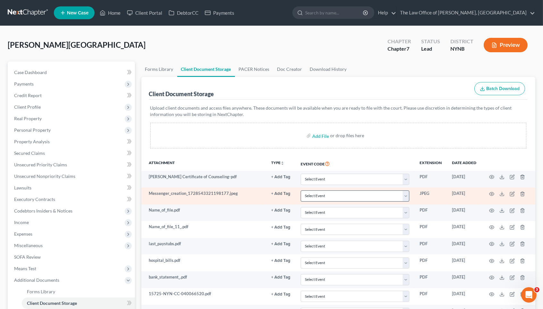
scroll to position [50, 0]
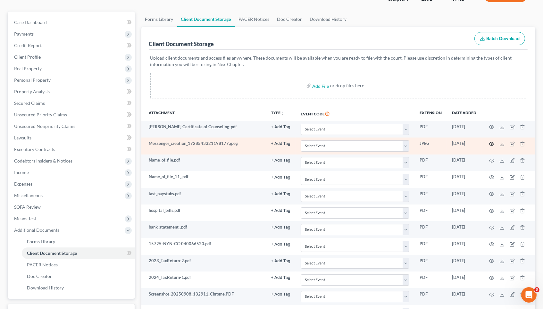
click at [490, 142] on icon "button" at bounding box center [491, 143] width 5 height 5
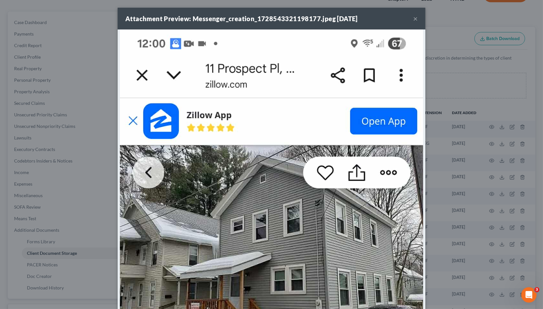
click at [447, 112] on div "Attachment Preview: Messenger_creation_1728543321198177.jpeg 10/01/2025 × Downl…" at bounding box center [271, 154] width 543 height 309
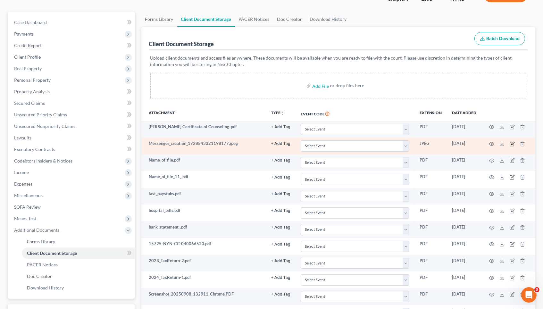
click at [509, 143] on icon "button" at bounding box center [511, 143] width 5 height 5
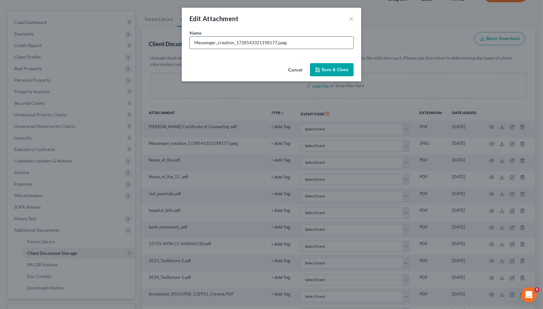
click at [263, 42] on input "Messenger_creation_1728543321198177.jpeg" at bounding box center [271, 43] width 163 height 12
type input "zillow"
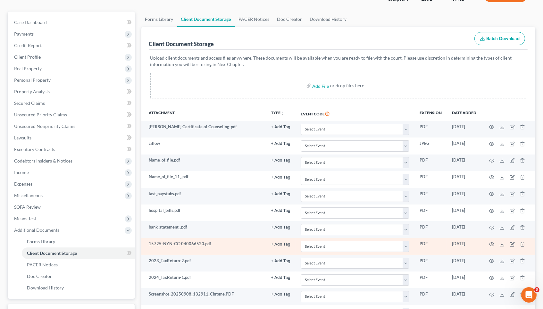
scroll to position [126, 0]
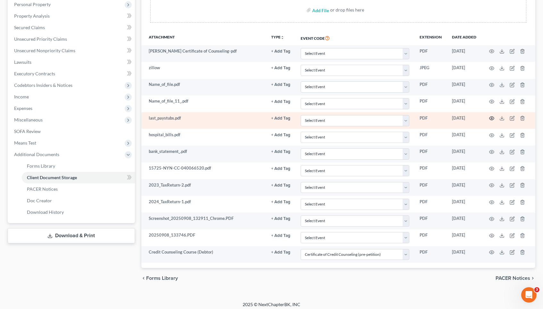
click at [490, 117] on icon "button" at bounding box center [491, 118] width 5 height 5
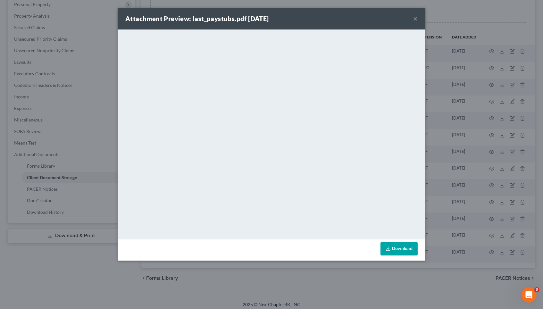
click at [432, 119] on div "Attachment Preview: last_paystubs.pdf 10/01/2025 × <object ng-attr-data='https:…" at bounding box center [271, 154] width 543 height 309
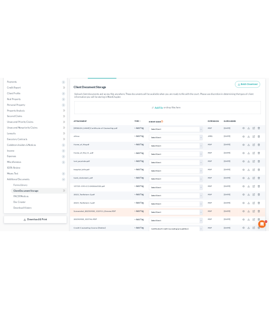
scroll to position [105, 0]
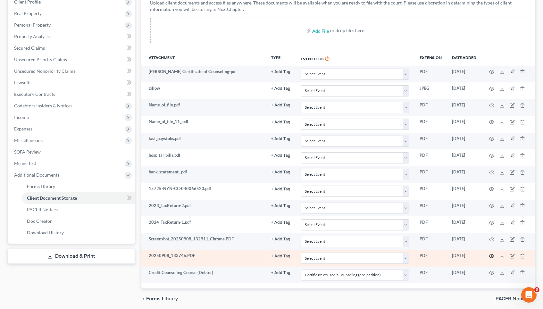
click at [490, 254] on icon "button" at bounding box center [491, 255] width 5 height 5
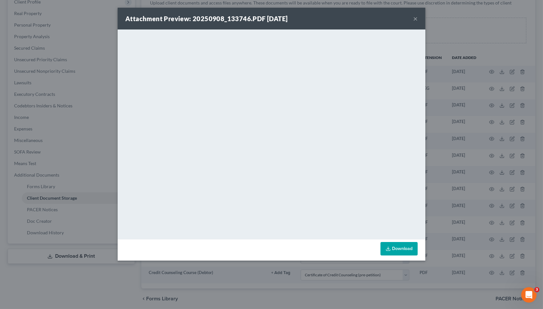
click at [448, 134] on div "Attachment Preview: 20250908_133746.PDF 10/01/2025 × <object ng-attr-data='http…" at bounding box center [271, 154] width 543 height 309
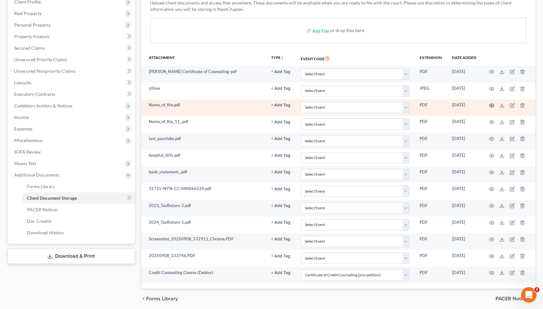
click at [490, 105] on icon "button" at bounding box center [491, 105] width 5 height 5
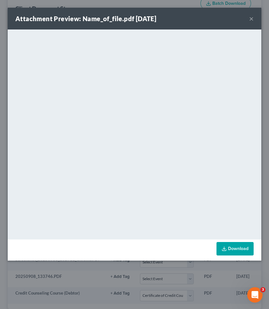
click at [250, 18] on button "×" at bounding box center [251, 19] width 4 height 8
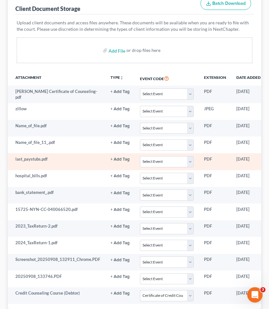
scroll to position [0, 5]
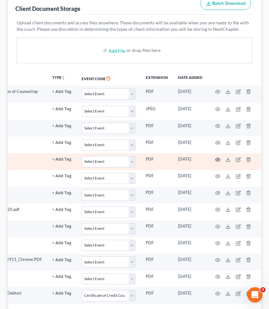
click at [218, 157] on icon "button" at bounding box center [217, 159] width 5 height 5
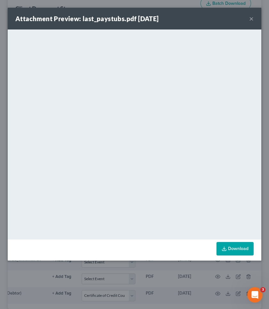
scroll to position [0, 56]
click at [251, 20] on button "×" at bounding box center [251, 19] width 4 height 8
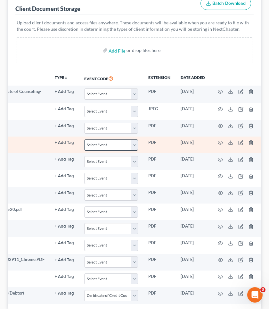
scroll to position [0, 13]
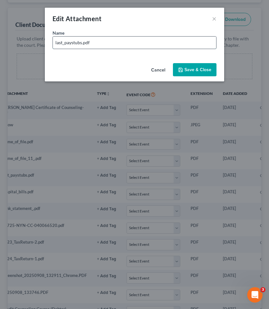
click at [114, 39] on input "last_paystubs.pdf" at bounding box center [134, 43] width 163 height 12
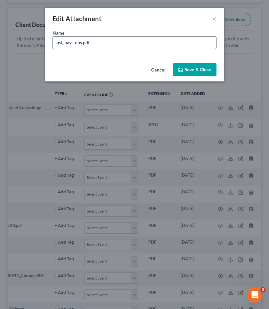
click at [114, 39] on input "last_paystubs.pdf" at bounding box center [134, 43] width 163 height 12
type input "l"
type input "2/2"
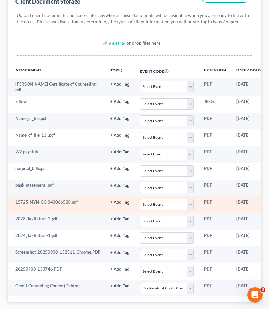
scroll to position [0, 57]
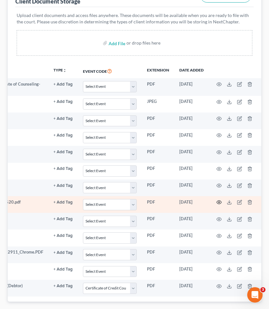
click at [217, 200] on icon "button" at bounding box center [219, 202] width 5 height 5
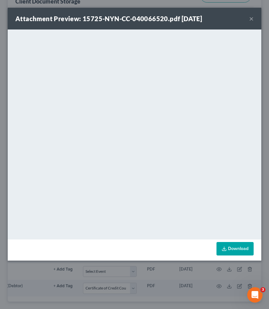
scroll to position [0, 56]
click at [253, 19] on button "×" at bounding box center [251, 19] width 4 height 8
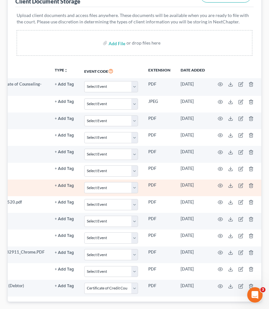
scroll to position [0, 0]
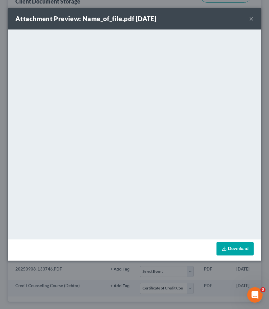
scroll to position [0, 54]
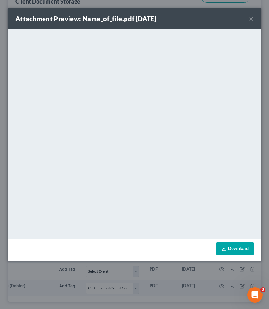
click at [251, 17] on button "×" at bounding box center [251, 19] width 4 height 8
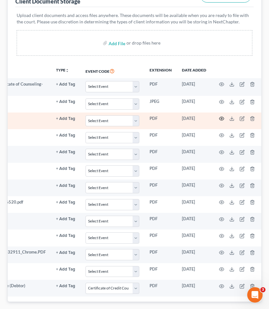
scroll to position [0, -4]
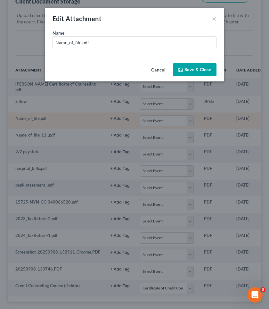
scroll to position [0, 56]
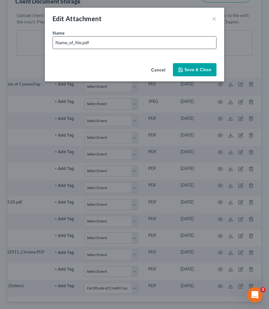
click at [138, 44] on input "Name_of_file.pdf" at bounding box center [134, 43] width 163 height 12
type input "1/2 paystubs"
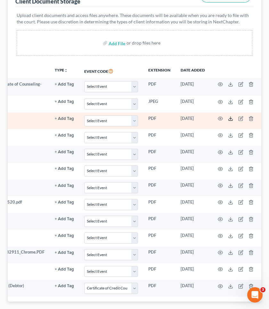
click at [230, 118] on polyline at bounding box center [231, 118] width 2 height 1
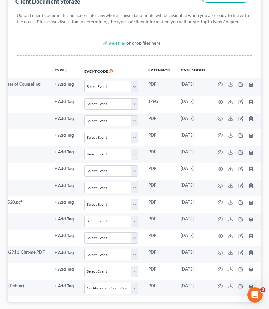
scroll to position [0, 35]
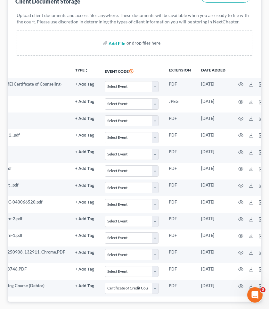
click at [120, 37] on input "file" at bounding box center [116, 43] width 15 height 12
type input "C:\fakepath\cumming pay sum.xlsx"
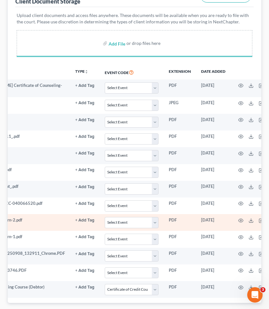
scroll to position [0, 0]
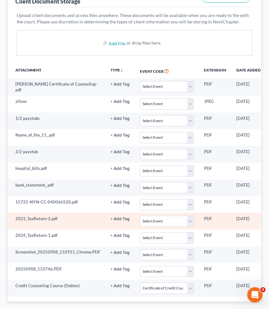
select select "1"
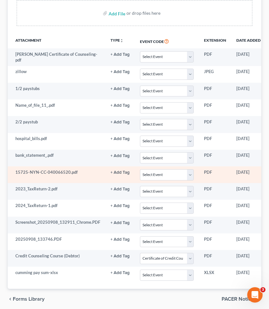
scroll to position [0, 65]
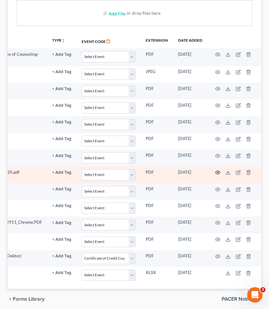
click at [218, 172] on circle "button" at bounding box center [217, 172] width 1 height 1
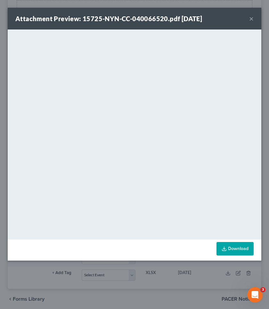
scroll to position [0, 56]
click at [251, 18] on button "×" at bounding box center [251, 19] width 4 height 8
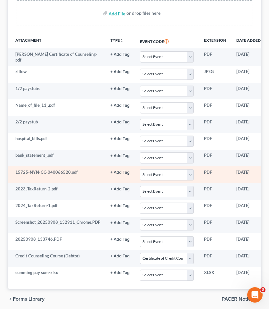
scroll to position [0, 56]
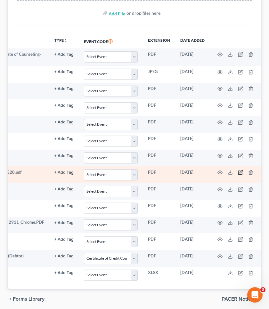
click at [238, 170] on icon "button" at bounding box center [240, 172] width 5 height 5
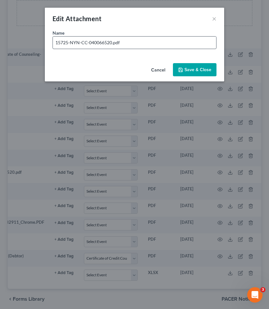
scroll to position [0, 56]
click at [108, 41] on input "15725-NYN-CC-040066520.pdf" at bounding box center [134, 43] width 163 height 12
click at [109, 41] on input "15725-NYN-CC-040066520.pdf" at bounding box center [134, 43] width 163 height 12
type input "credit coun"
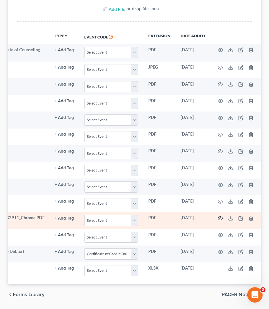
click at [219, 216] on icon "button" at bounding box center [220, 218] width 5 height 5
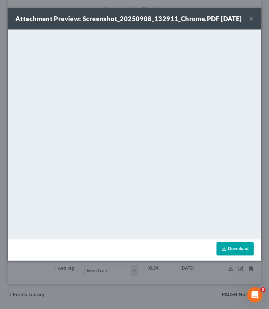
click at [251, 22] on button "×" at bounding box center [251, 19] width 4 height 8
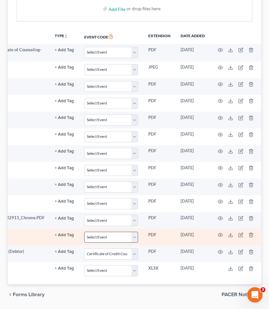
scroll to position [0, -5]
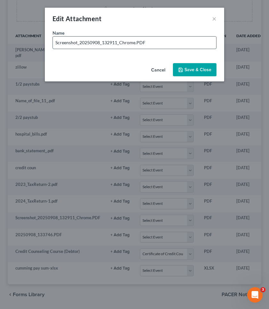
click at [148, 40] on input "Screenshot_20250908_132911_Chrome.PDF" at bounding box center [134, 43] width 163 height 12
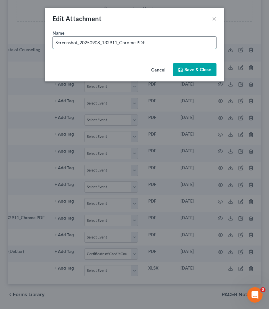
click at [148, 40] on input "Screenshot_20250908_132911_Chrome.PDF" at bounding box center [134, 43] width 163 height 12
type input "l"
type input "mortgage screenshot"
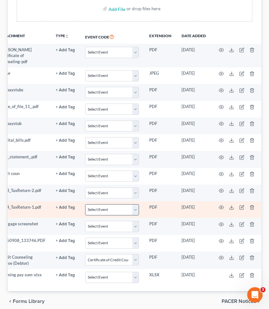
scroll to position [148, 0]
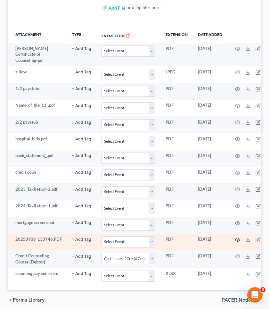
click at [235, 237] on icon "button" at bounding box center [237, 239] width 5 height 5
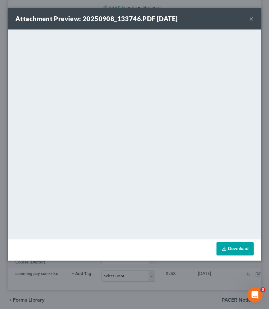
scroll to position [0, 16]
click at [252, 18] on button "×" at bounding box center [251, 19] width 4 height 8
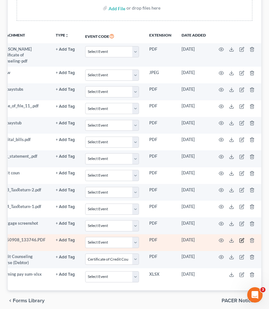
click at [241, 238] on icon "button" at bounding box center [242, 239] width 3 height 3
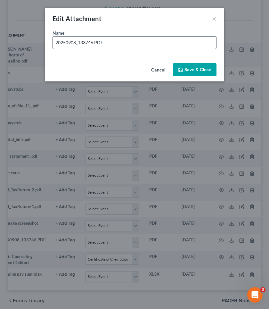
click at [131, 37] on input "20250908_133746.PDF" at bounding box center [134, 43] width 163 height 12
type input "ID"
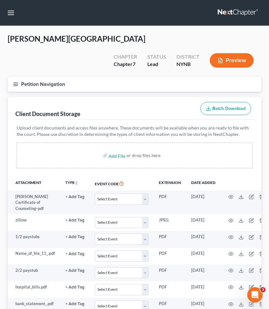
scroll to position [-1, 0]
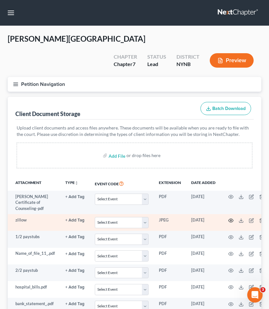
click at [230, 218] on icon "button" at bounding box center [230, 220] width 5 height 5
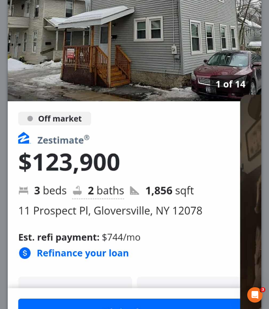
scroll to position [-5, 0]
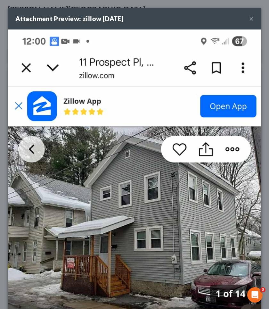
click at [253, 18] on button "×" at bounding box center [251, 19] width 4 height 8
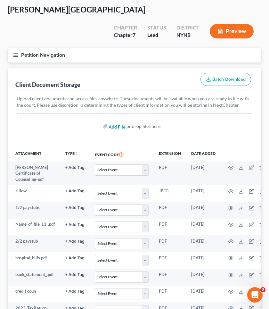
click at [123, 120] on input "file" at bounding box center [116, 126] width 15 height 12
type input "C:\fakepath\cummings mortgage.pdf"
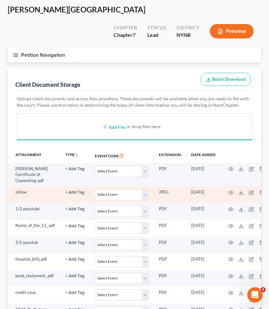
scroll to position [-7, 0]
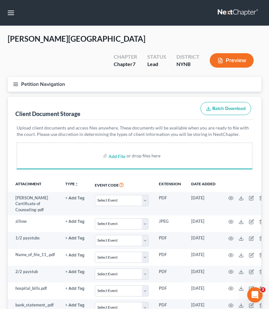
click at [26, 77] on button "Petition Navigation" at bounding box center [135, 84] width 254 height 15
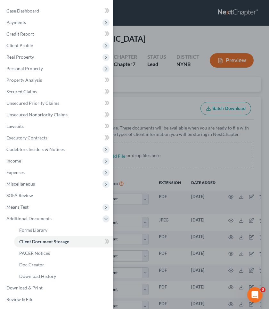
scroll to position [0, 0]
click at [150, 72] on div "Case Dashboard Payments Invoices Payments Payments Credit Report Client Profile" at bounding box center [134, 154] width 269 height 309
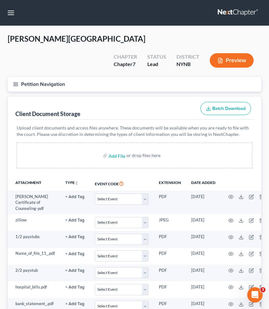
select select "1"
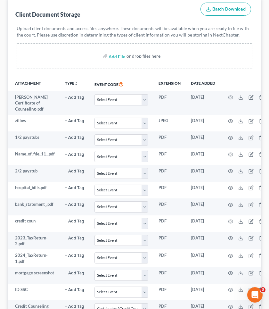
scroll to position [149, 0]
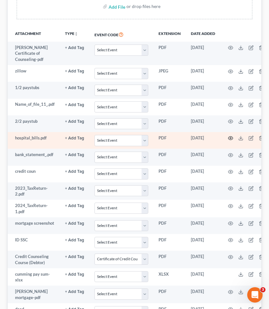
click at [229, 136] on icon "button" at bounding box center [230, 138] width 5 height 5
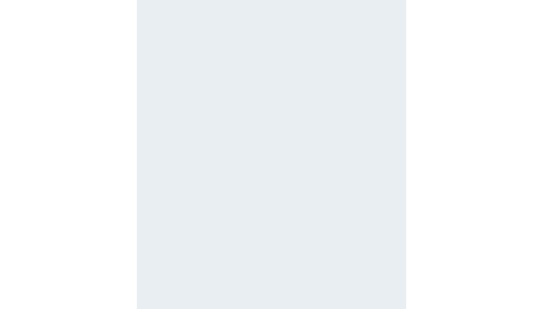
scroll to position [0, 0]
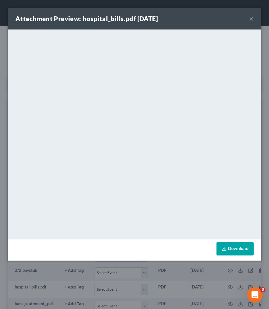
click at [251, 20] on button "×" at bounding box center [251, 19] width 4 height 8
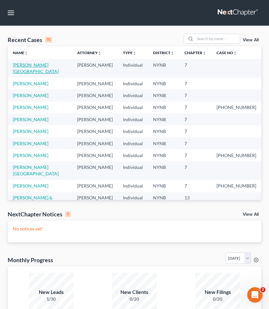
click at [21, 65] on link "[PERSON_NAME][GEOGRAPHIC_DATA]" at bounding box center [36, 68] width 46 height 12
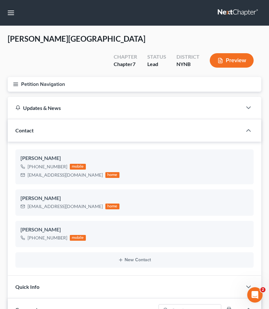
click at [49, 77] on button "Petition Navigation" at bounding box center [135, 84] width 254 height 15
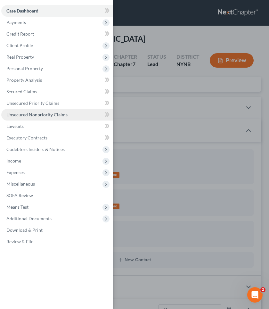
click at [37, 112] on span "Unsecured Nonpriority Claims" at bounding box center [36, 114] width 61 height 5
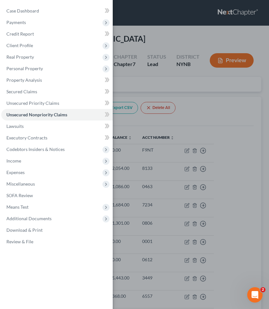
click at [156, 104] on div "Case Dashboard Payments Invoices Payments Payments Credit Report Client Profile" at bounding box center [134, 154] width 269 height 309
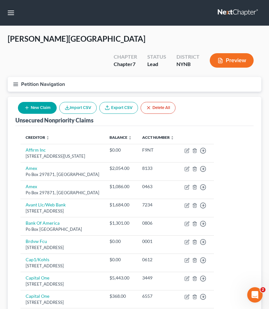
click at [39, 102] on button "New Claim" at bounding box center [37, 108] width 39 height 12
select select "0"
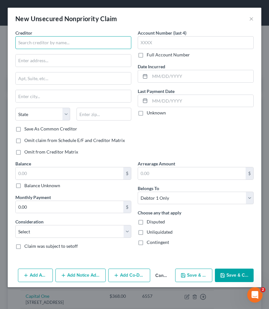
click at [70, 44] on input "text" at bounding box center [73, 42] width 116 height 13
type input "p"
type input "Planned Parenthood"
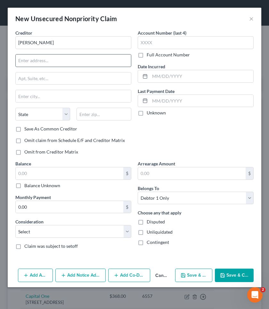
paste input "123 William St., New York, NY 10038"
click at [87, 61] on input "123 William St., New York, NY 10038" at bounding box center [73, 60] width 115 height 12
drag, startPoint x: 48, startPoint y: 59, endPoint x: 86, endPoint y: 58, distance: 37.5
click at [86, 58] on input "123 William St., New York, NY" at bounding box center [73, 60] width 115 height 12
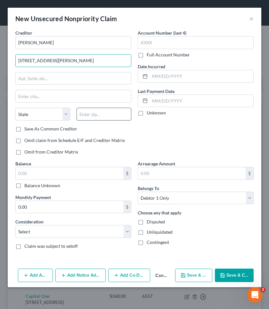
type input "123 William St."
paste input "10038"
type input "10038"
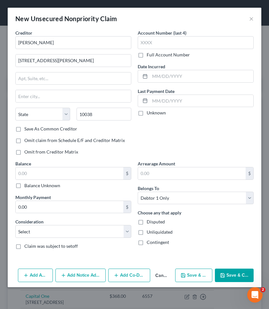
type input "New York"
select select "35"
click at [148, 137] on div "Account Number (last 4) Full Account Number Date Incurred Last Payment Date Unk…" at bounding box center [196, 94] width 122 height 131
click at [156, 54] on label "Full Account Number" at bounding box center [168, 55] width 43 height 6
click at [153, 54] on input "Full Account Number" at bounding box center [151, 54] width 4 height 4
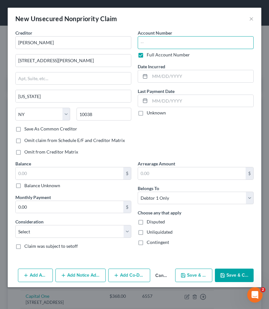
click at [158, 44] on input "text" at bounding box center [196, 42] width 116 height 13
paste input "1001868065"
paste input "281.00"
type input "1001868065281.00"
click at [78, 170] on input "text" at bounding box center [70, 173] width 108 height 12
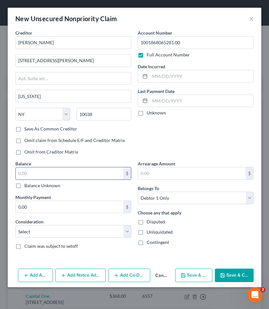
paste input "281.00"
type input "281.00"
click at [198, 41] on input "1001868065281.00" at bounding box center [196, 42] width 116 height 13
type input "1001868065"
click at [188, 156] on div "Account Number 1001868065 Full Account Number Date Incurred Last Payment Date U…" at bounding box center [196, 94] width 122 height 131
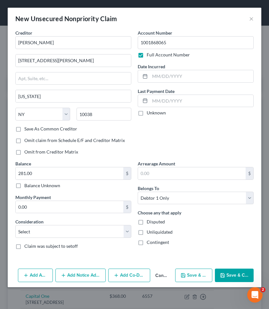
click at [230, 272] on button "Save & Close" at bounding box center [234, 274] width 39 height 13
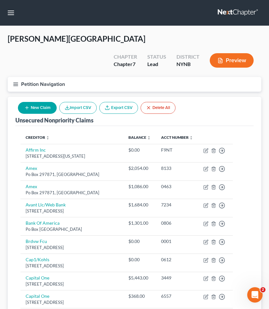
click at [42, 102] on button "New Claim" at bounding box center [37, 108] width 39 height 12
select select "0"
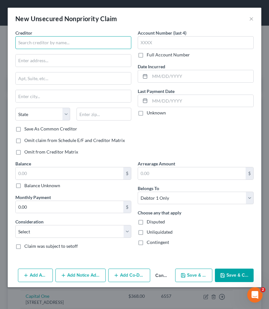
click at [66, 43] on input "text" at bounding box center [73, 42] width 116 height 13
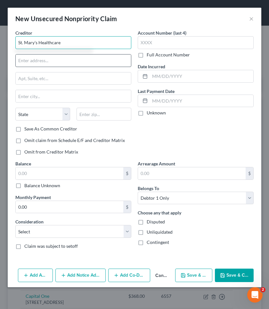
type input "St. Mary's Healthcare"
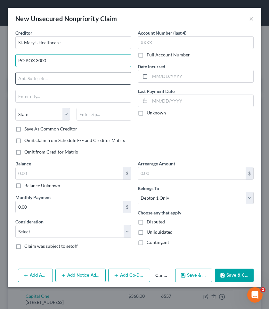
type input "PO BOX 3000"
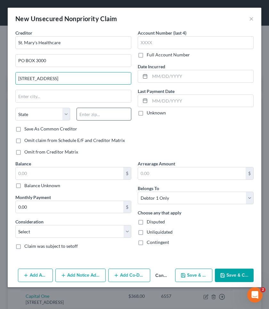
type input "427 GUY PARK AVE"
type input "12010"
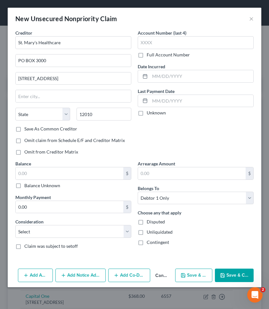
type input "Amsterdam"
select select "35"
click at [164, 125] on div "Account Number (last 4) Full Account Number Date Incurred Last Payment Date Unk…" at bounding box center [196, 94] width 122 height 131
click at [161, 55] on label "Full Account Number" at bounding box center [168, 55] width 43 height 6
click at [153, 55] on input "Full Account Number" at bounding box center [151, 54] width 4 height 4
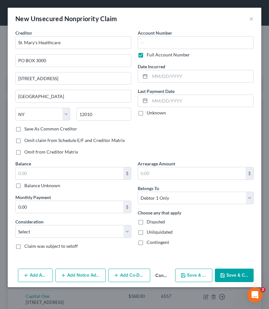
click at [174, 56] on label "Full Account Number" at bounding box center [168, 55] width 43 height 6
click at [153, 56] on input "Full Account Number" at bounding box center [151, 54] width 4 height 4
type input "5104"
click at [51, 185] on label "Balance Unknown" at bounding box center [42, 185] width 36 height 6
click at [31, 185] on input "Balance Unknown" at bounding box center [29, 184] width 4 height 4
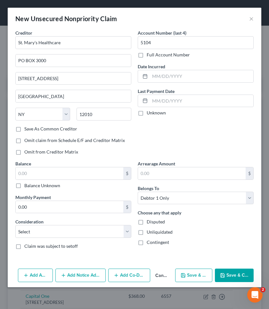
checkbox input "true"
type input "0.00"
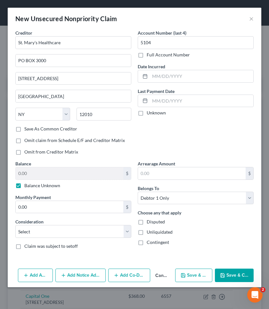
click at [227, 274] on button "Save & Close" at bounding box center [234, 274] width 39 height 13
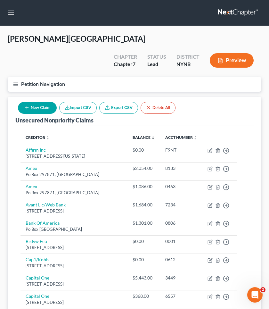
click at [40, 102] on button "New Claim" at bounding box center [37, 108] width 39 height 12
select select "0"
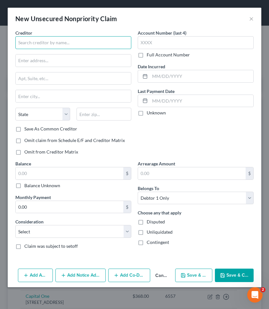
click at [69, 42] on input "text" at bounding box center [73, 42] width 116 height 13
paste input "Nathan Littauer Hospital"
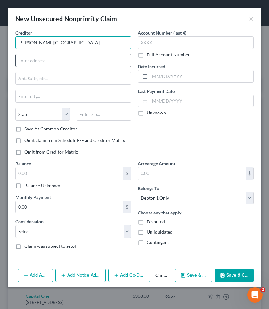
type input "Nathan Littauer Hospital"
paste input "99 E State St, Gloversville, NY 12078"
click at [86, 61] on input "99 E State St, Gloversville, NY 12078" at bounding box center [73, 60] width 115 height 12
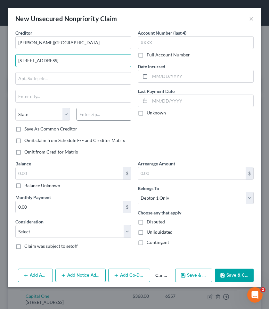
type input "99 E State St,"
paste input "12078"
type input "12078"
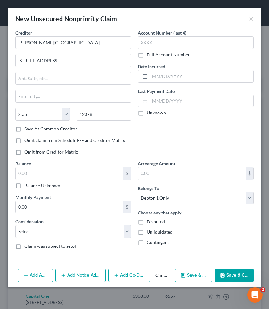
click at [194, 131] on div "Account Number (last 4) Full Account Number Date Incurred Last Payment Date Unk…" at bounding box center [196, 94] width 122 height 131
type input "Gloversville"
select select "35"
click at [171, 54] on label "Full Account Number" at bounding box center [168, 55] width 43 height 6
click at [153, 54] on input "Full Account Number" at bounding box center [151, 54] width 4 height 4
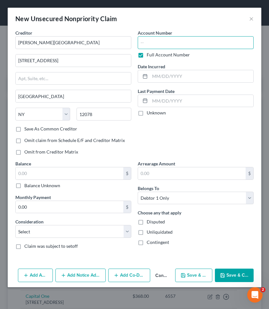
click at [167, 44] on input "text" at bounding box center [196, 42] width 116 height 13
type input "unknown"
click at [141, 138] on div "Account Number unknown Full Account Number Date Incurred Last Payment Date Unkn…" at bounding box center [196, 94] width 122 height 131
click at [33, 182] on label "Balance Unknown" at bounding box center [42, 185] width 36 height 6
click at [31, 182] on input "Balance Unknown" at bounding box center [29, 184] width 4 height 4
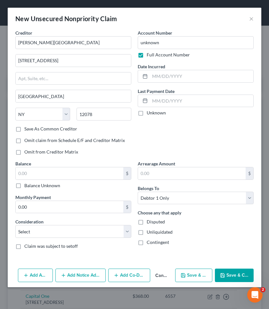
checkbox input "true"
type input "0.00"
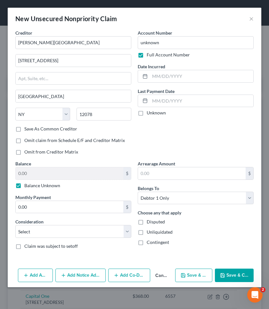
click at [232, 271] on button "Save & Close" at bounding box center [234, 274] width 39 height 13
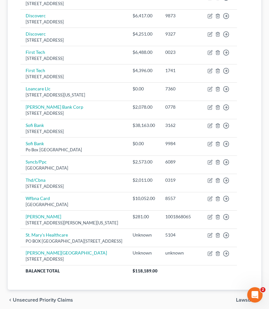
scroll to position [481, 0]
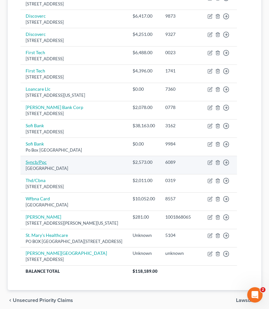
click at [39, 159] on link "Syncb/Ppc" at bounding box center [36, 161] width 21 height 5
select select "39"
select select "2"
select select "0"
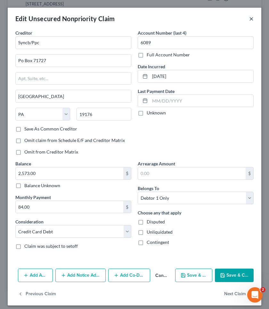
click at [250, 18] on button "×" at bounding box center [251, 19] width 4 height 8
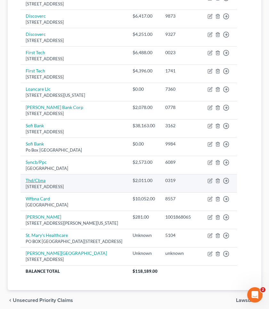
click at [42, 177] on link "Thd/Cbna" at bounding box center [36, 179] width 20 height 5
select select "43"
select select "2"
select select "0"
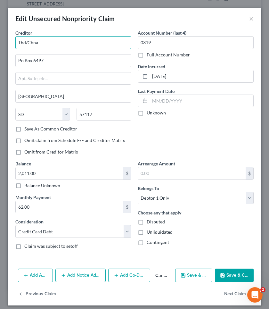
drag, startPoint x: 52, startPoint y: 41, endPoint x: 17, endPoint y: 42, distance: 34.3
click at [17, 42] on input "Thd/Cbna" at bounding box center [73, 42] width 116 height 13
click at [252, 18] on button "×" at bounding box center [251, 19] width 4 height 8
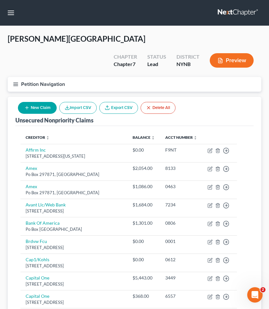
scroll to position [0, 0]
